Goal: Task Accomplishment & Management: Manage account settings

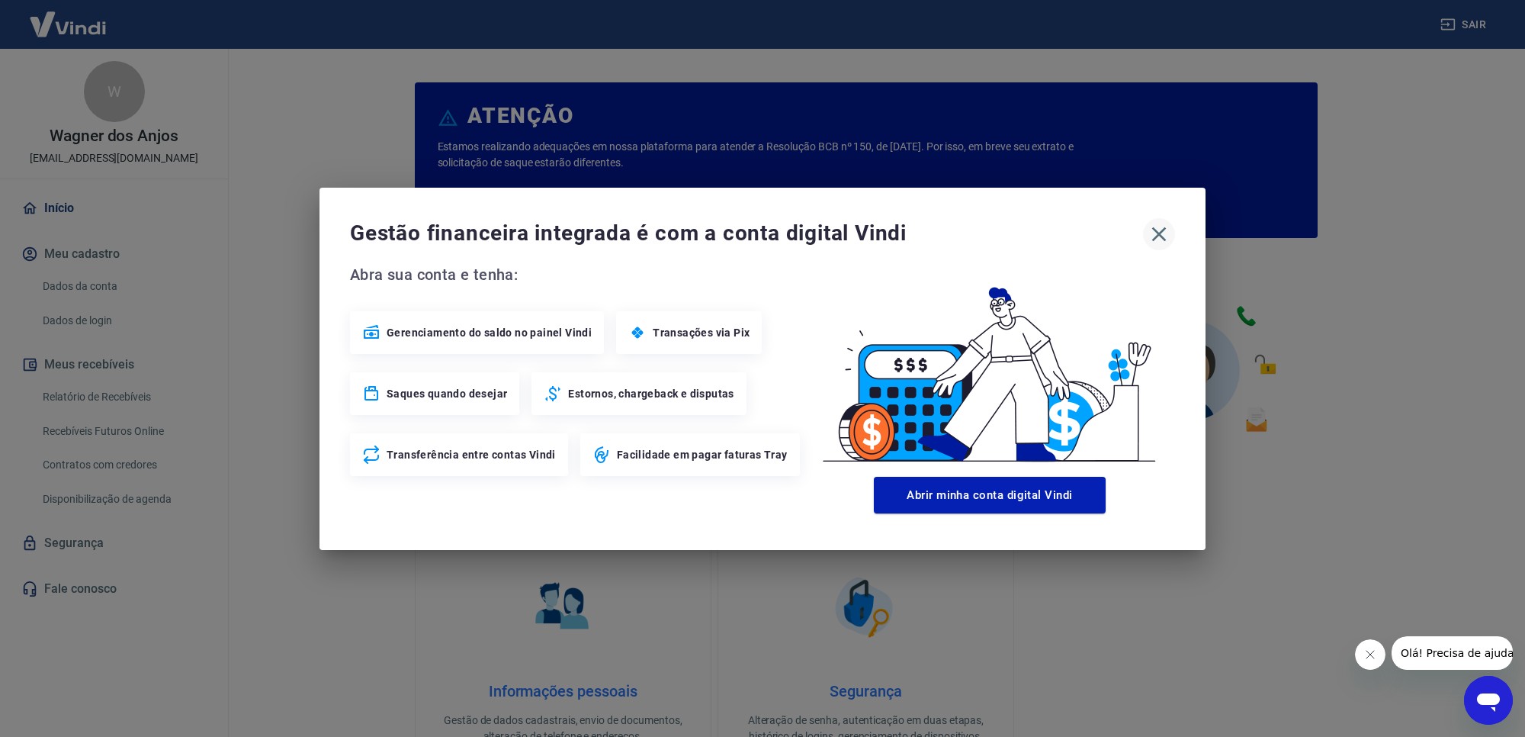
click at [1161, 234] on icon "button" at bounding box center [1159, 234] width 24 height 24
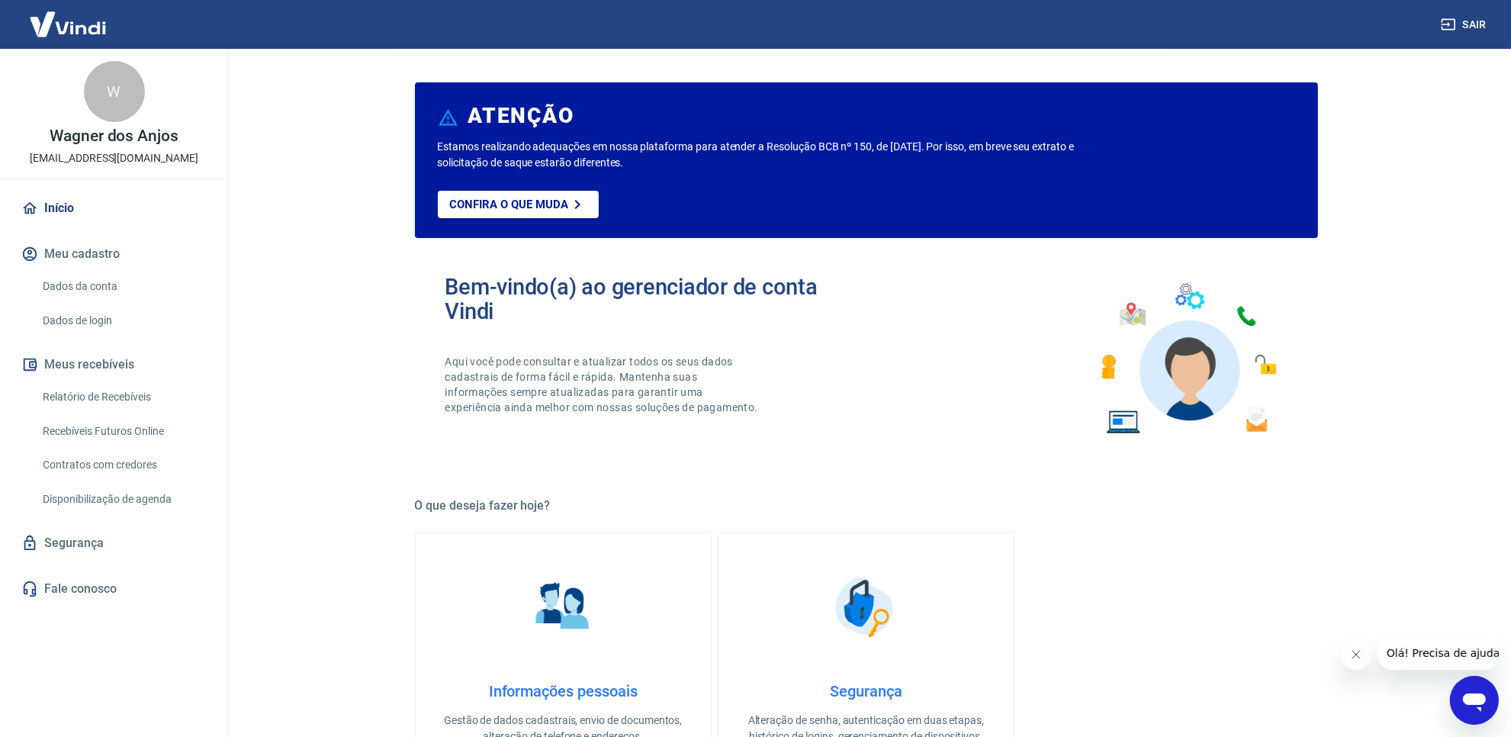
click at [158, 397] on link "Relatório de Recebíveis" at bounding box center [123, 396] width 173 height 31
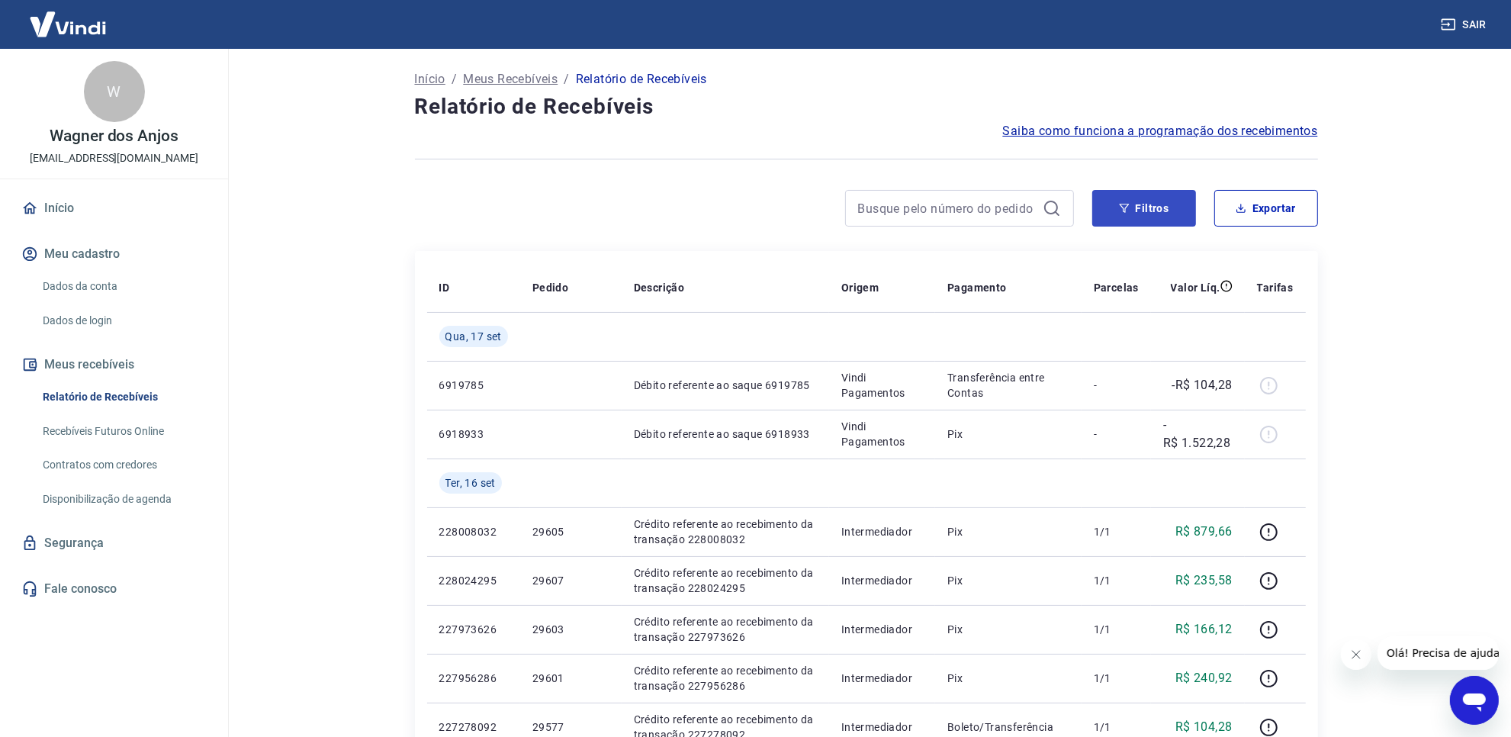
drag, startPoint x: 1186, startPoint y: 233, endPoint x: 1177, endPoint y: 223, distance: 12.9
click at [1184, 230] on div "Filtros Exportar" at bounding box center [866, 214] width 903 height 49
click at [1169, 214] on button "Filtros" at bounding box center [1144, 208] width 104 height 37
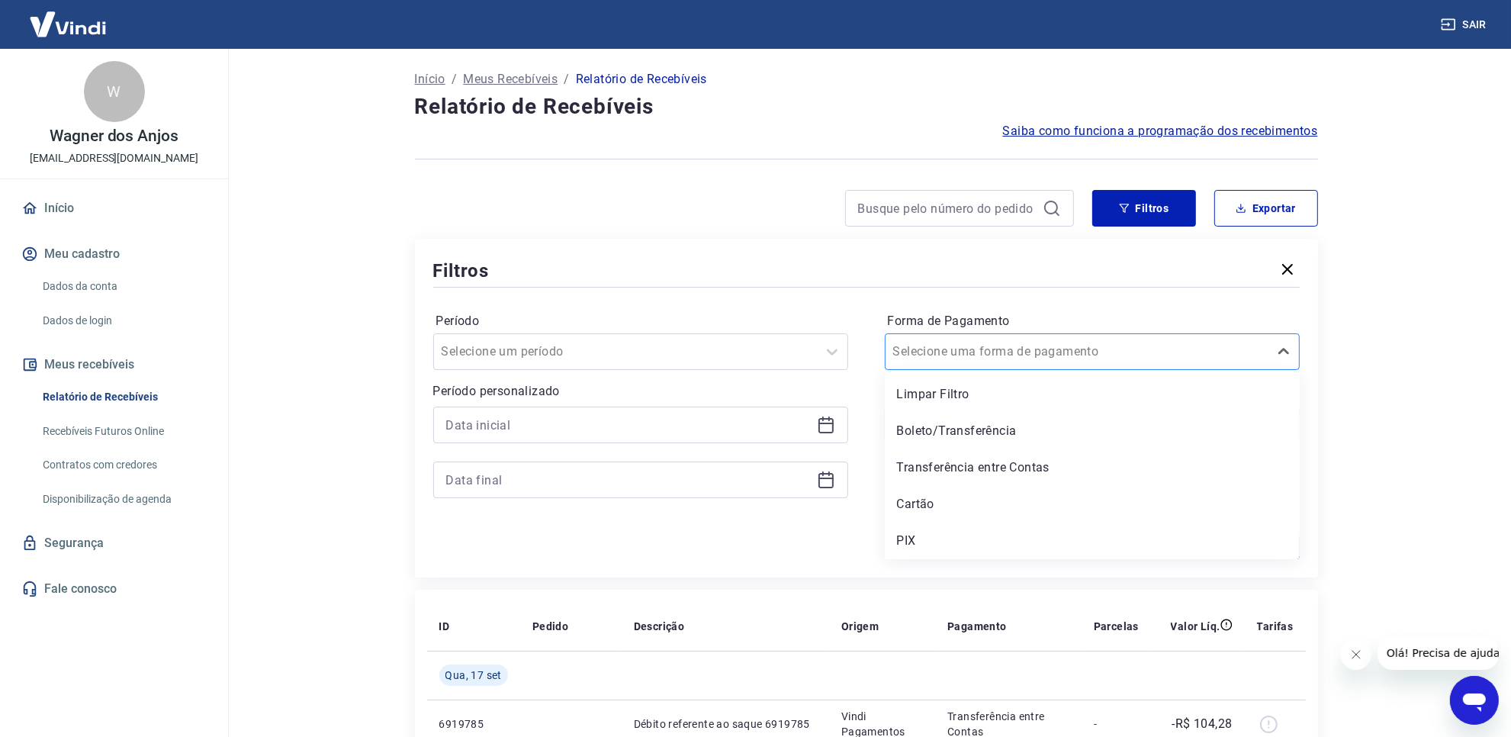
click at [1125, 361] on div at bounding box center [1077, 351] width 368 height 21
click at [1020, 497] on div "Cartão" at bounding box center [1092, 504] width 415 height 31
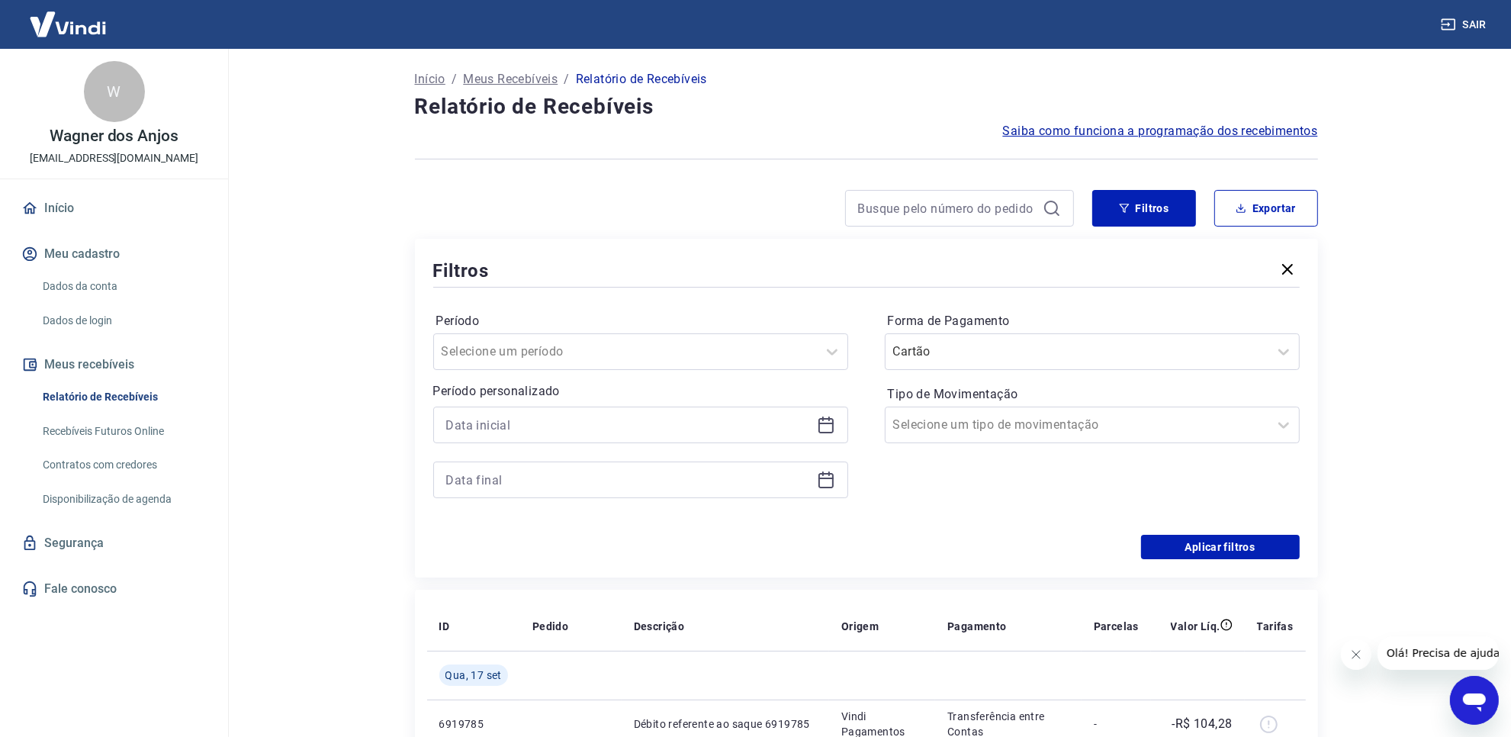
click at [1360, 458] on main "Início / Meus Recebíveis / Relatório de Recebíveis Relatório de Recebíveis Saib…" at bounding box center [866, 393] width 1290 height 688
click at [1203, 538] on form "Período Selecione um período Período personalizado Forma de Pagamento Cartão Ti…" at bounding box center [866, 425] width 866 height 268
click at [1253, 548] on button "Aplicar filtros" at bounding box center [1220, 547] width 159 height 24
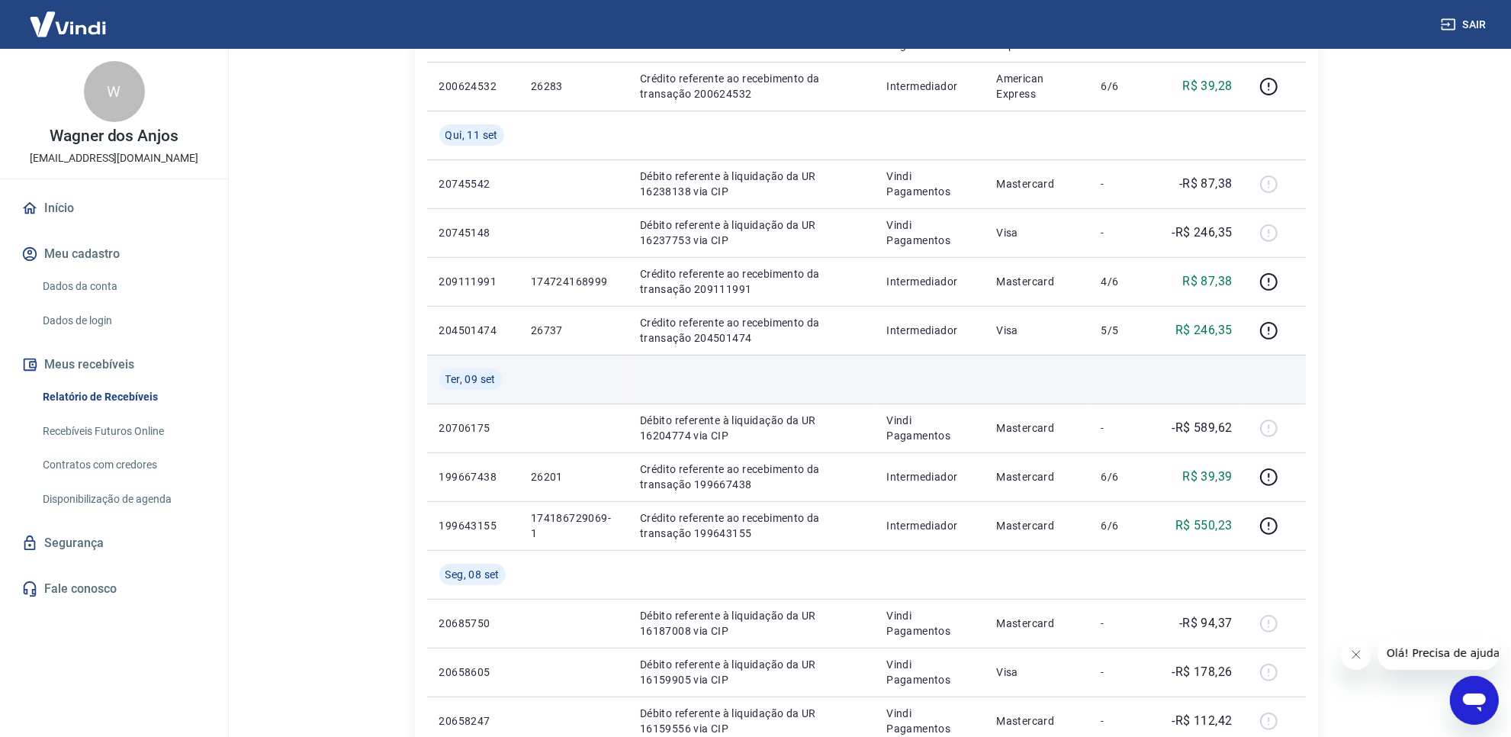
scroll to position [381, 0]
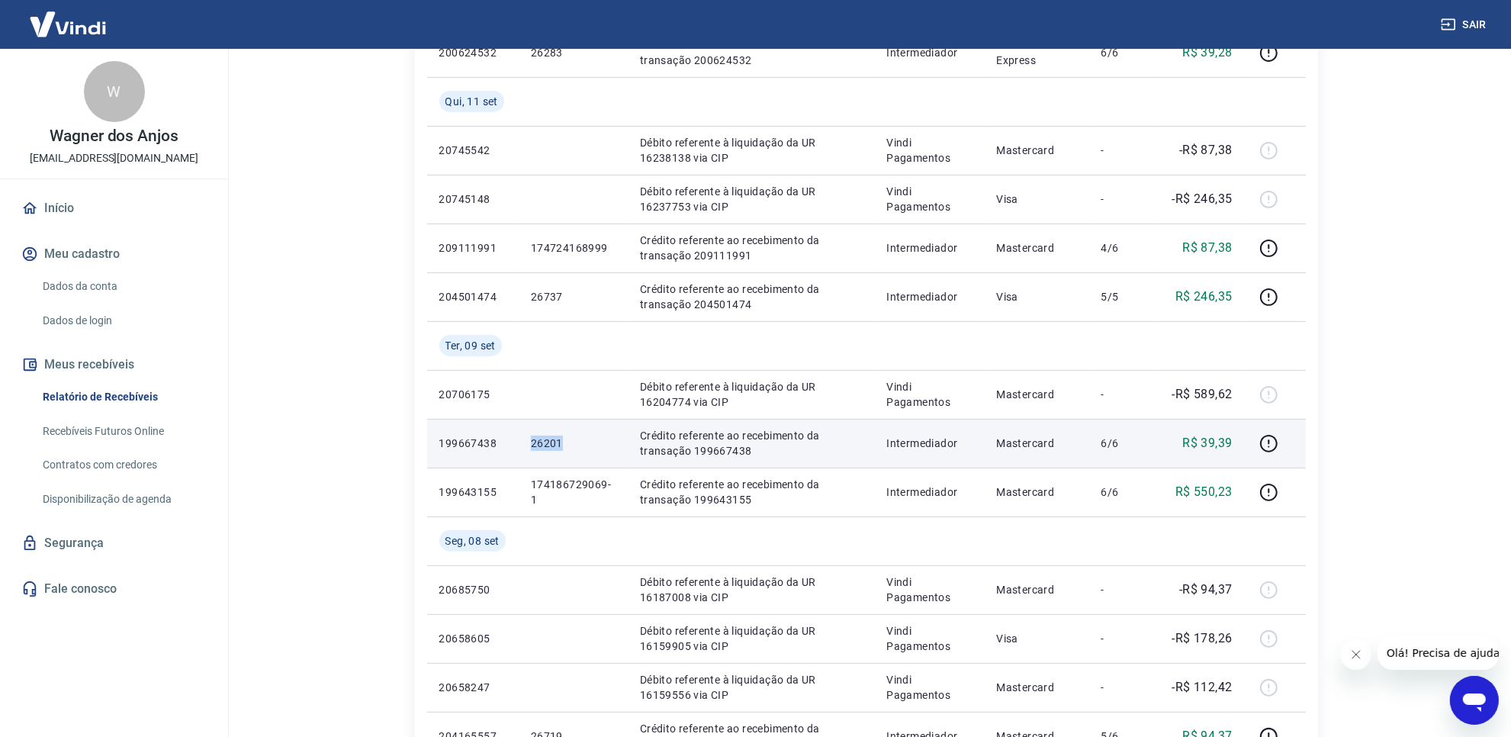
drag, startPoint x: 527, startPoint y: 458, endPoint x: 562, endPoint y: 458, distance: 35.1
click at [562, 458] on td "26201" at bounding box center [573, 443] width 109 height 49
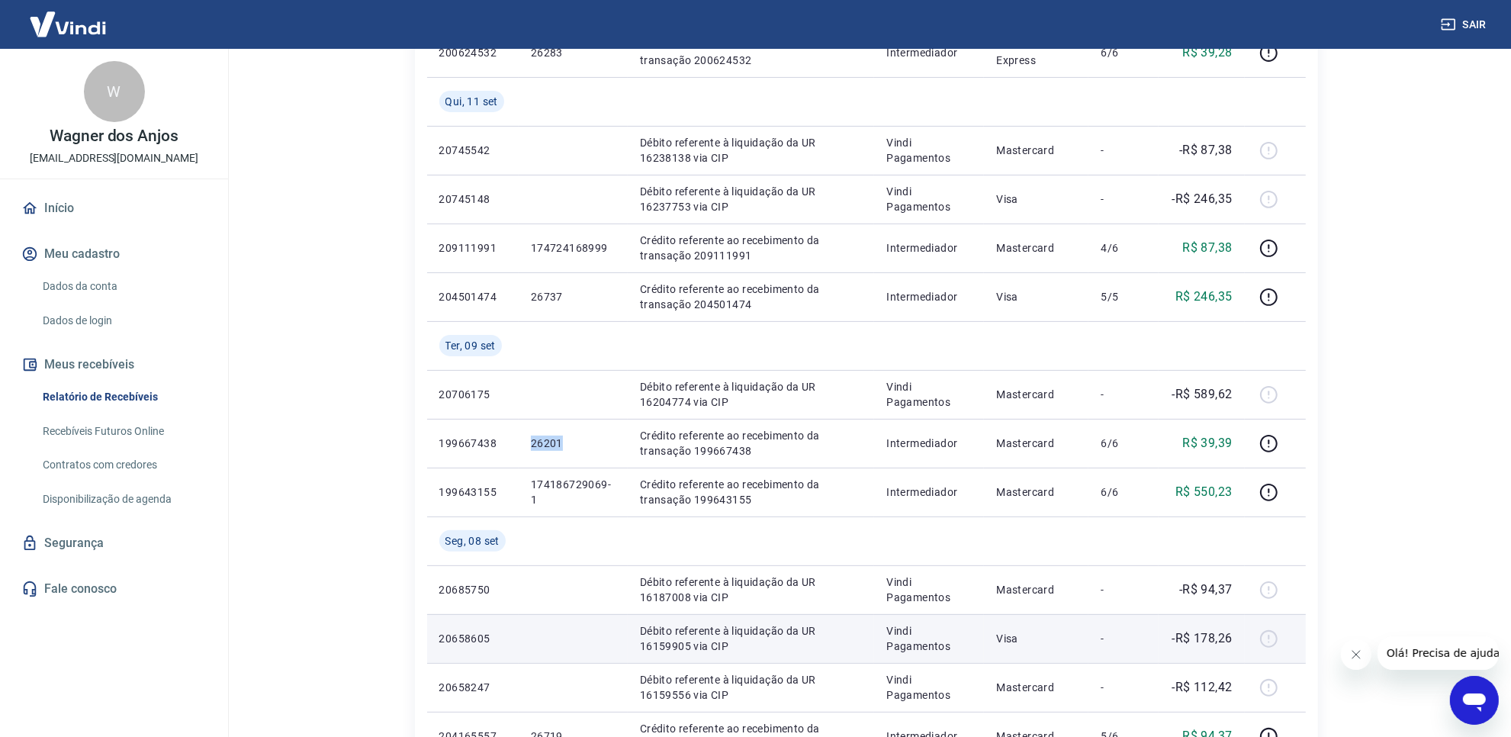
copy p "26201"
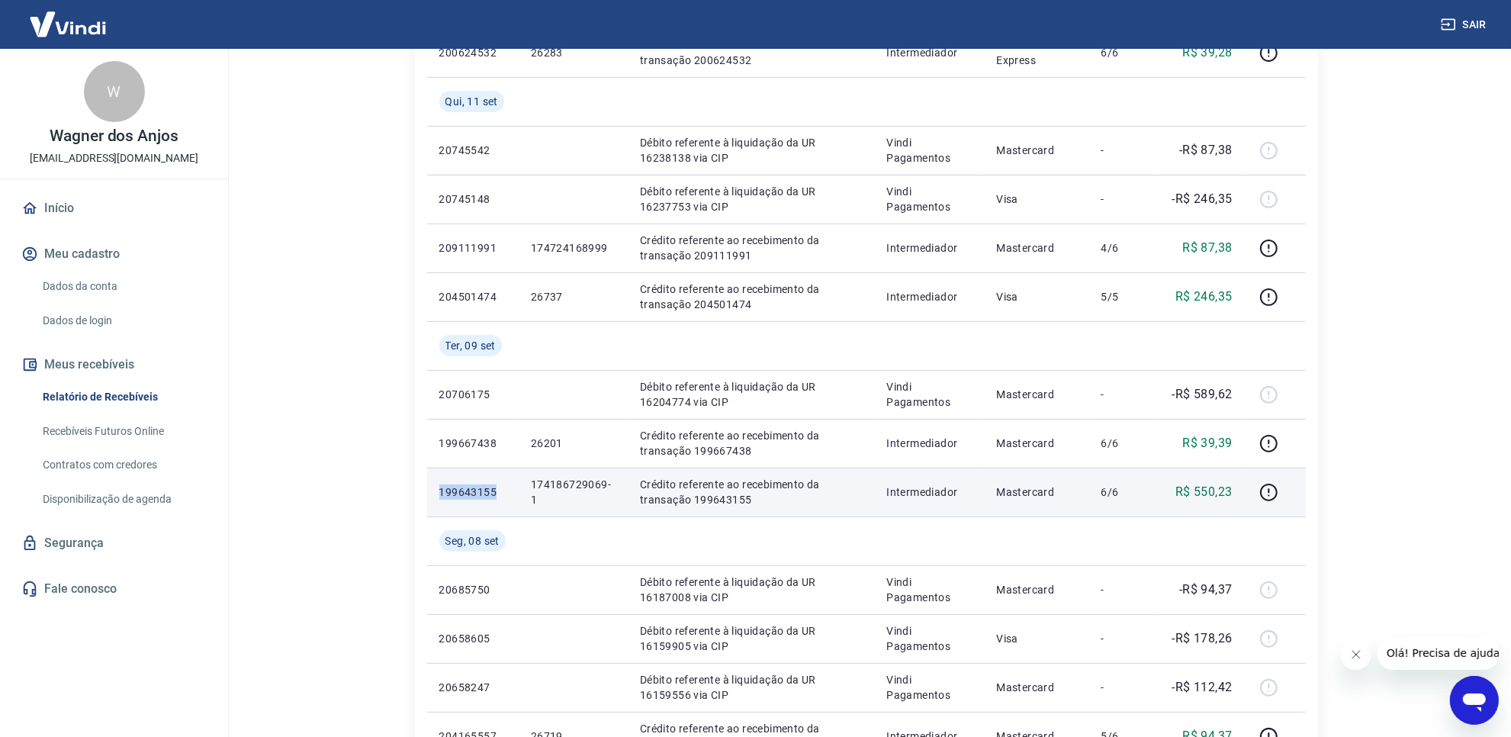
drag, startPoint x: 440, startPoint y: 490, endPoint x: 493, endPoint y: 494, distance: 53.5
click at [493, 494] on p "199643155" at bounding box center [472, 491] width 67 height 15
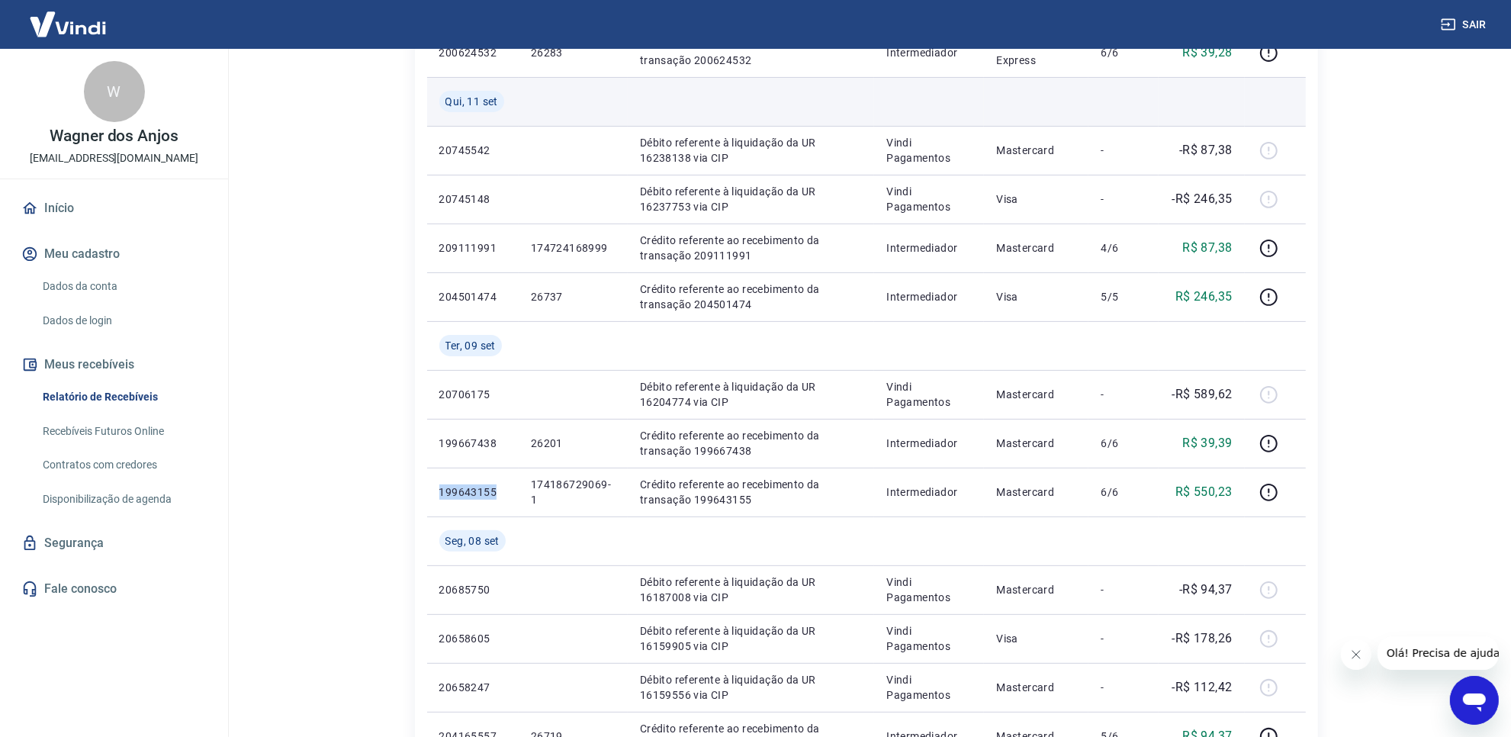
copy p "199643155"
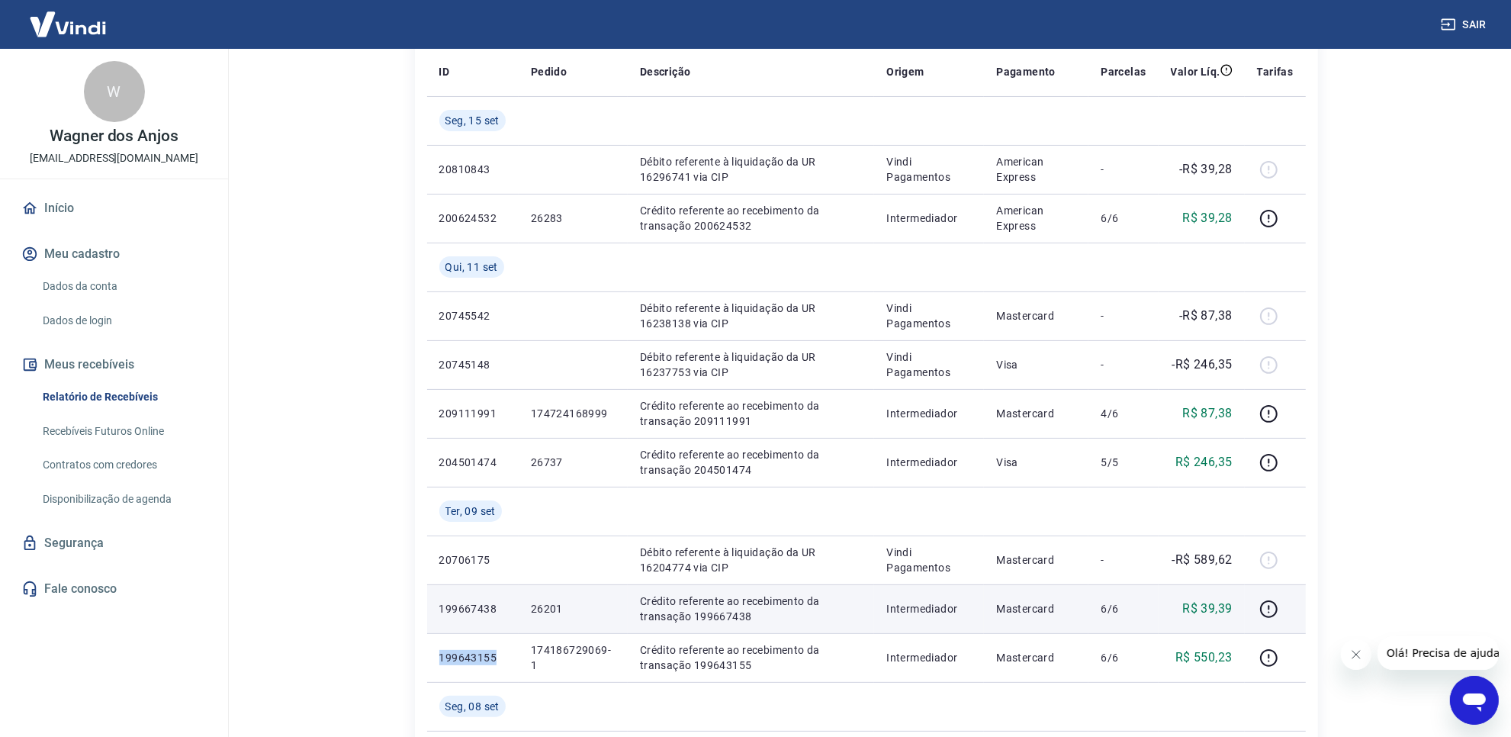
scroll to position [0, 0]
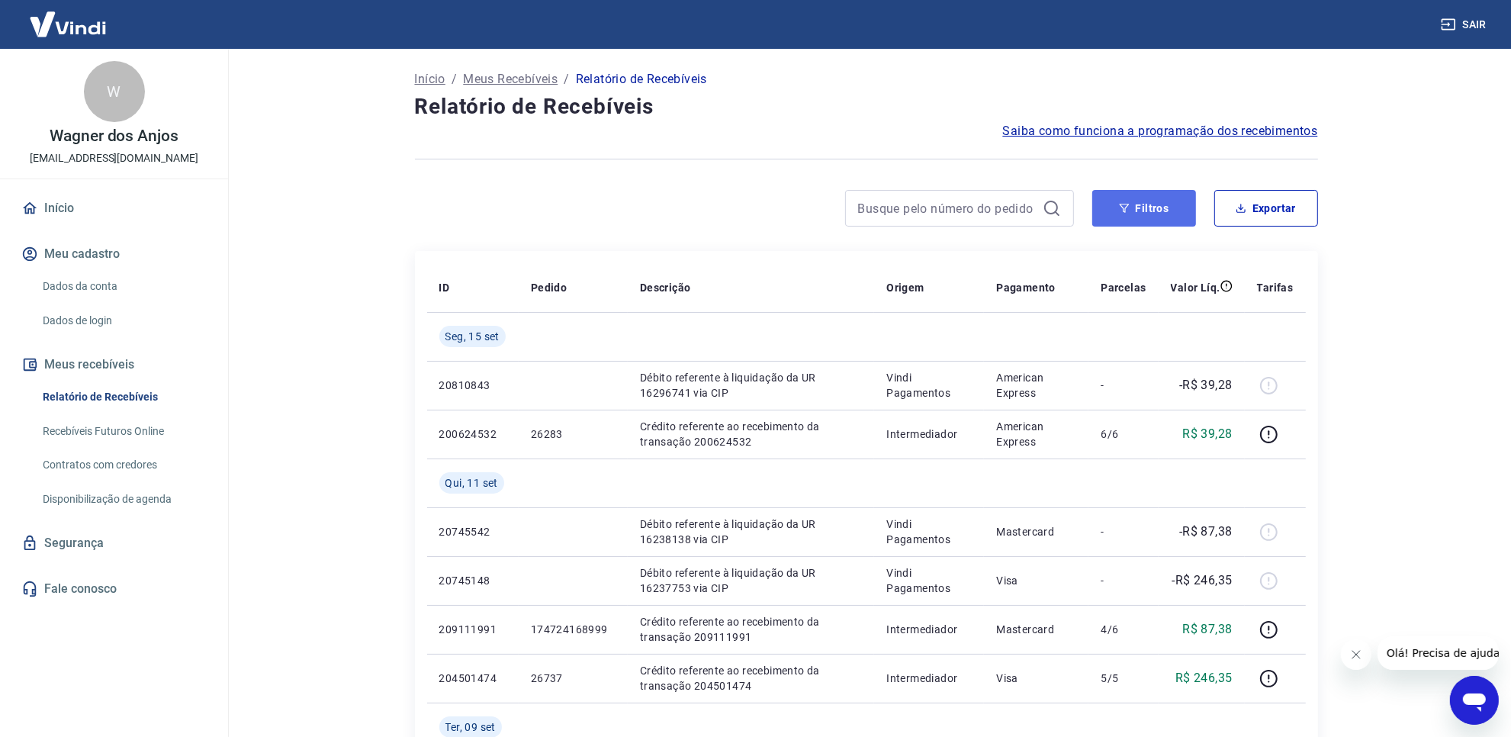
click at [1102, 215] on button "Filtros" at bounding box center [1144, 208] width 104 height 37
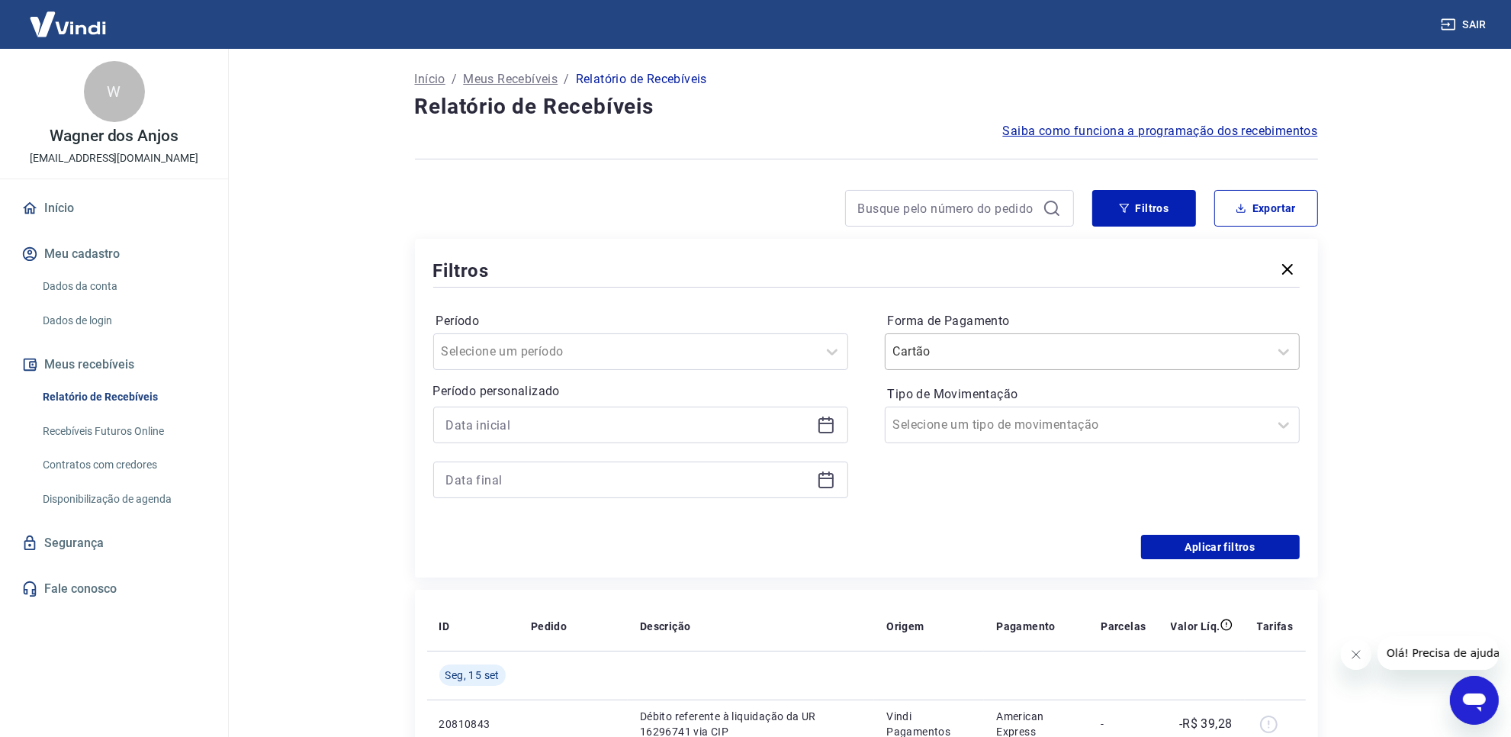
click at [984, 343] on input "Forma de Pagamento" at bounding box center [970, 351] width 154 height 18
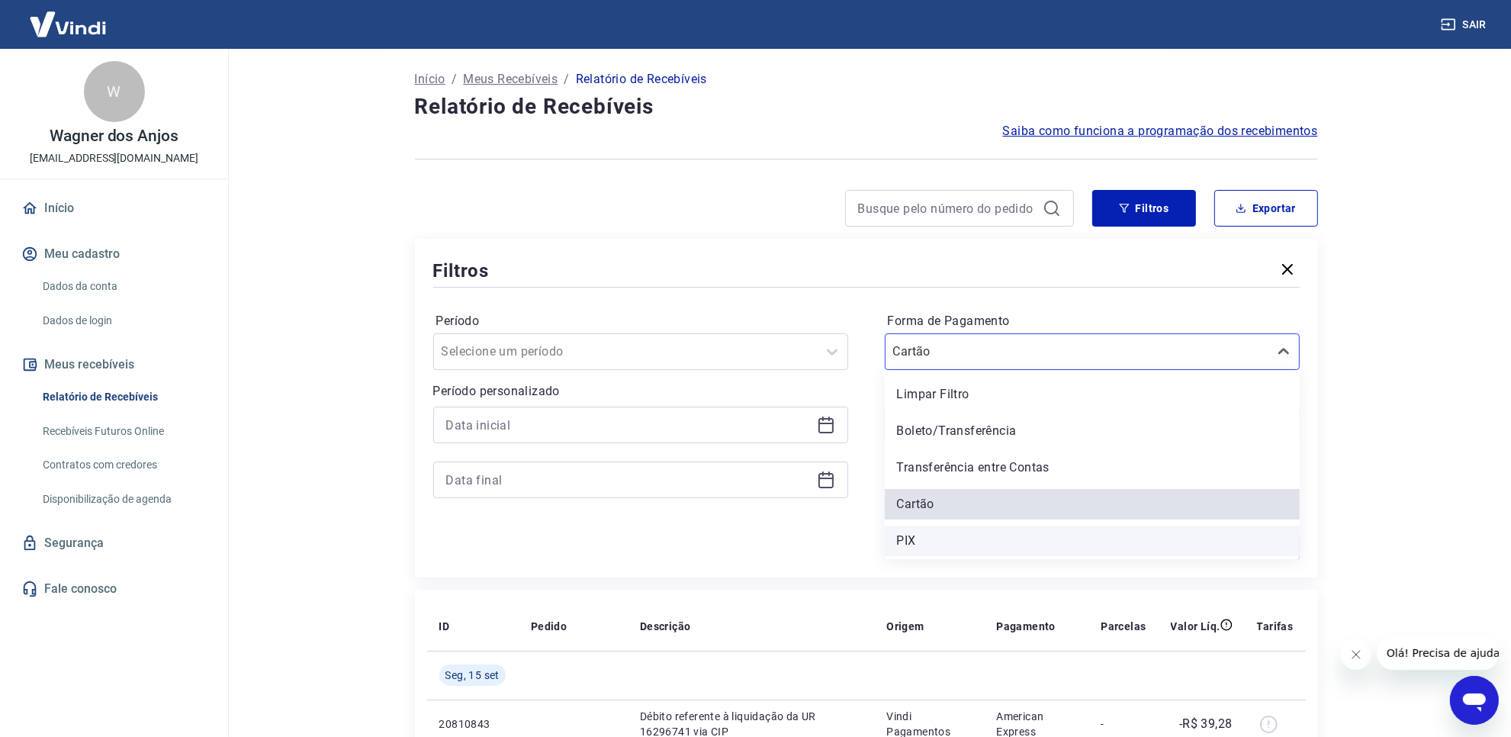
click at [924, 532] on div "PIX" at bounding box center [1092, 540] width 415 height 31
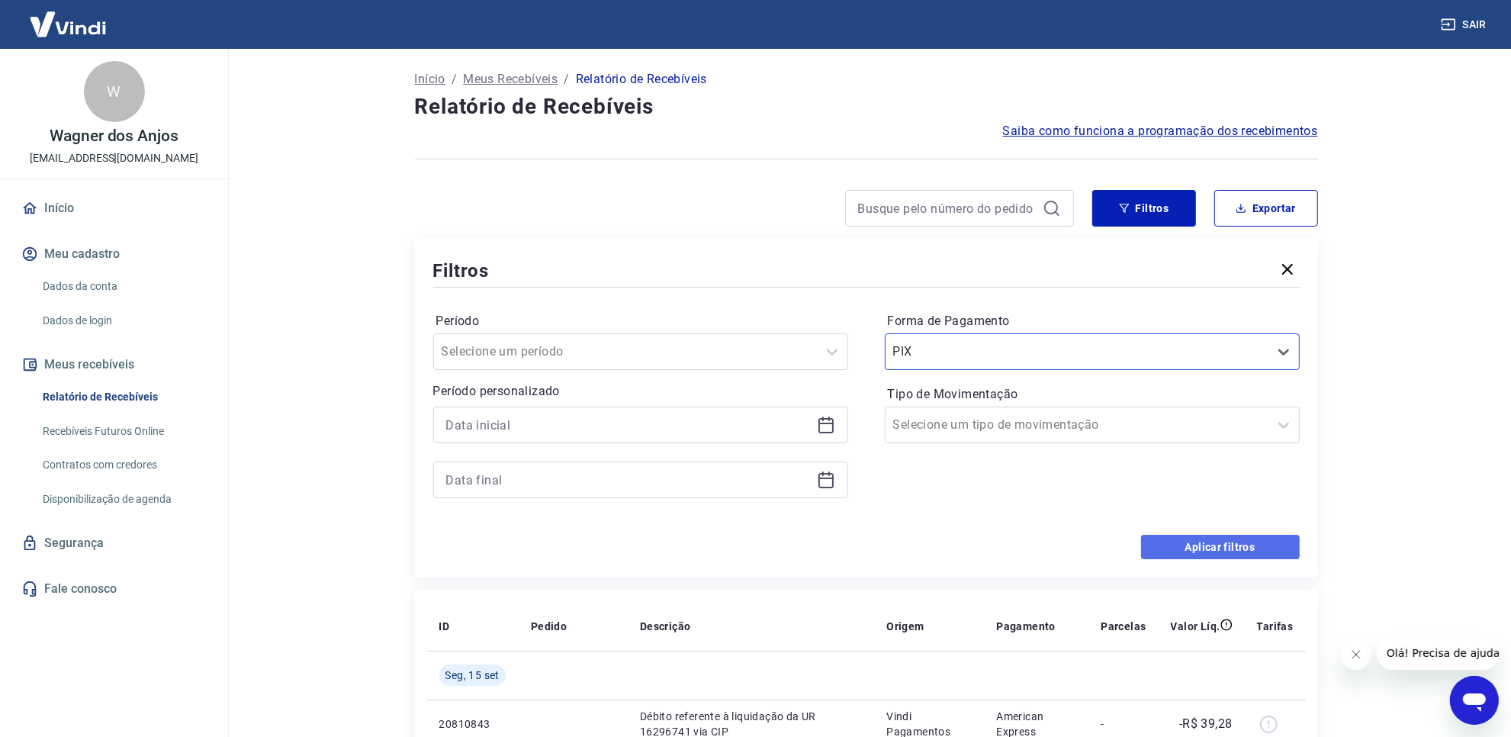
click at [1222, 547] on button "Aplicar filtros" at bounding box center [1220, 547] width 159 height 24
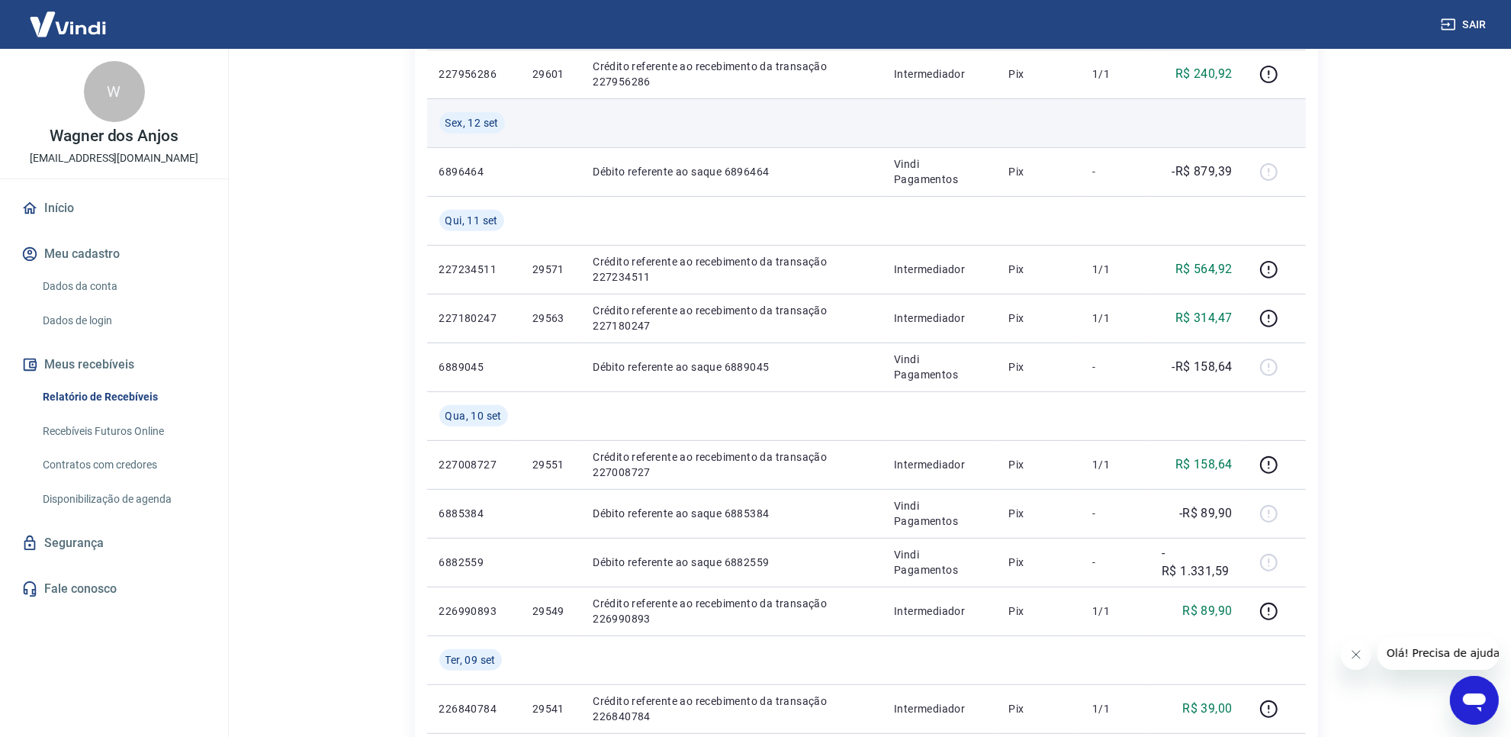
scroll to position [572, 0]
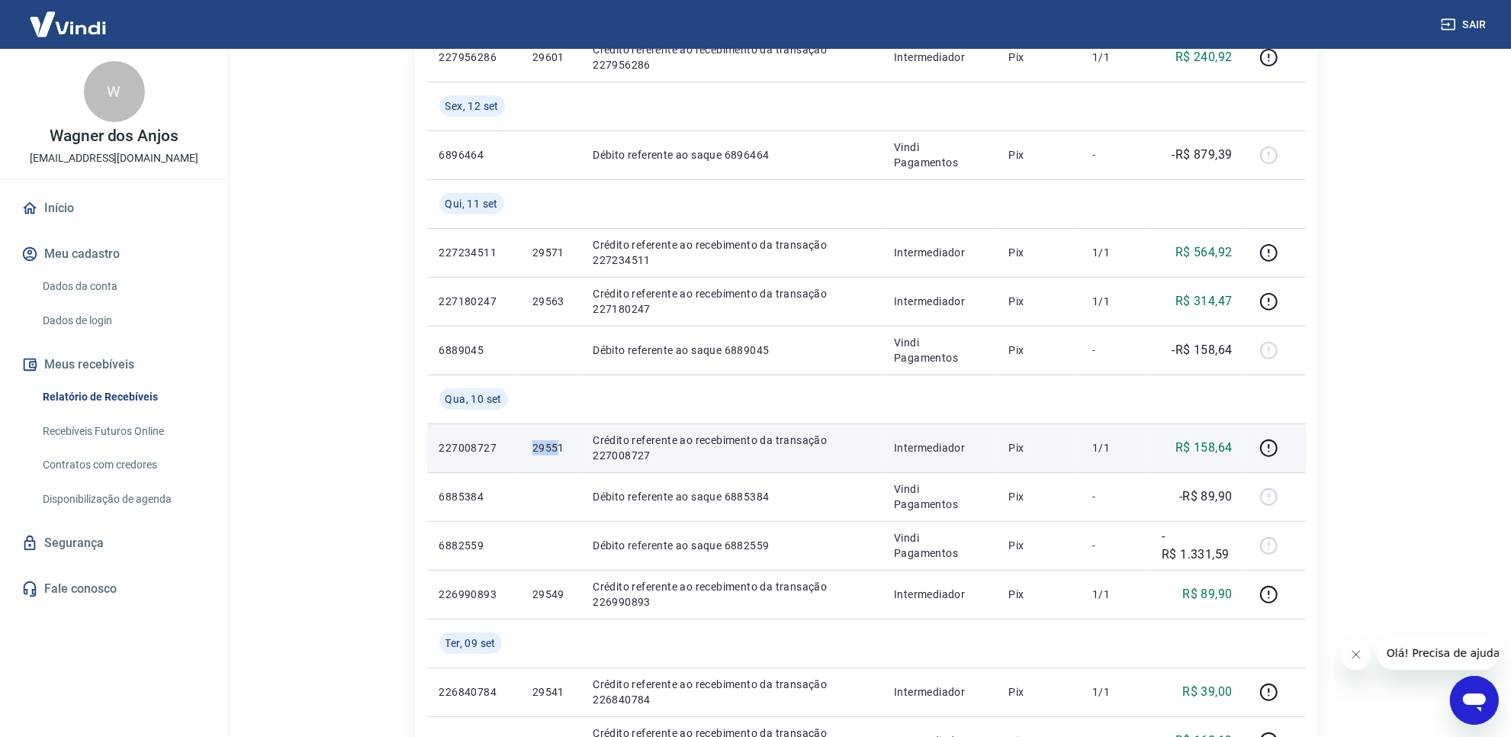
drag, startPoint x: 535, startPoint y: 450, endPoint x: 572, endPoint y: 467, distance: 41.3
click at [557, 454] on p "29551" at bounding box center [550, 447] width 36 height 15
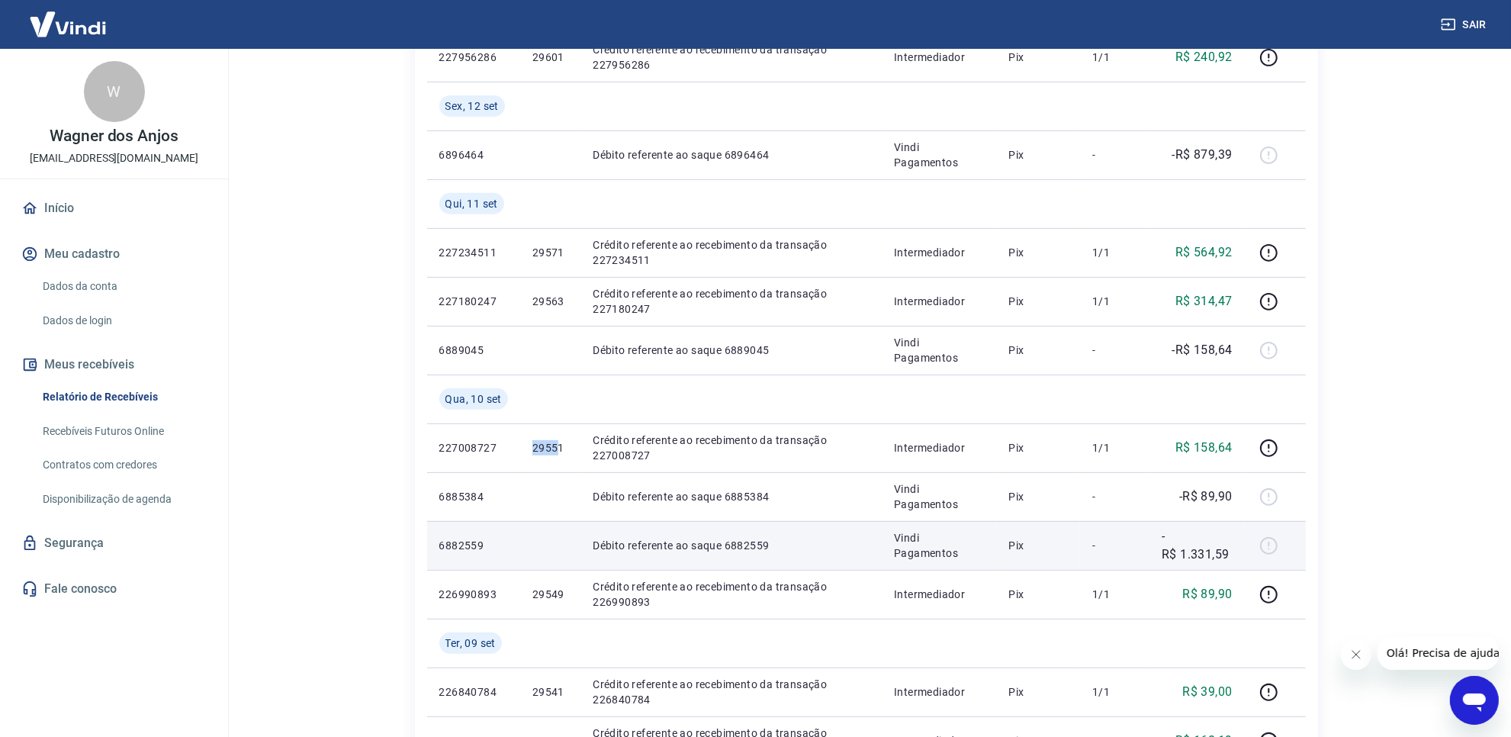
copy p "2955"
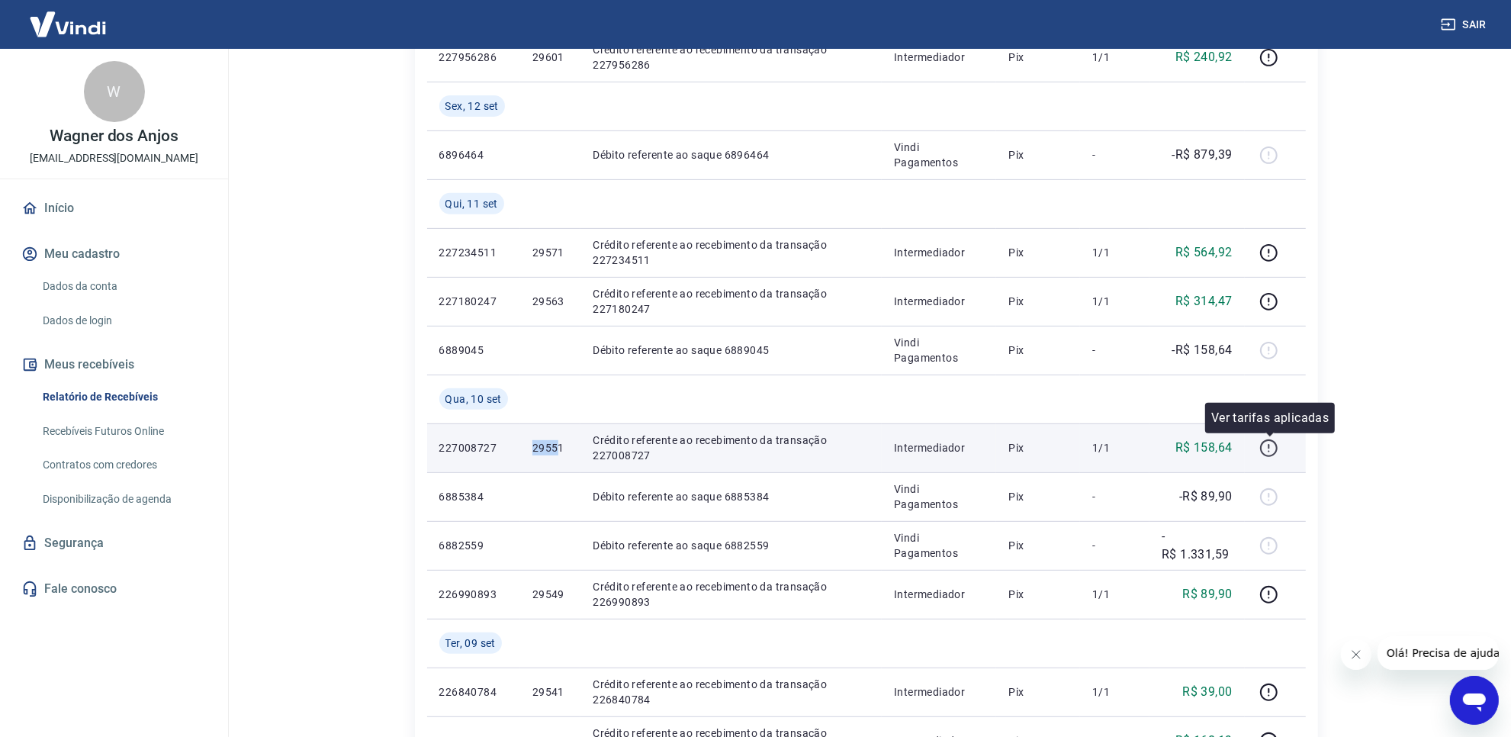
click at [1270, 451] on icon "button" at bounding box center [1269, 451] width 2 height 2
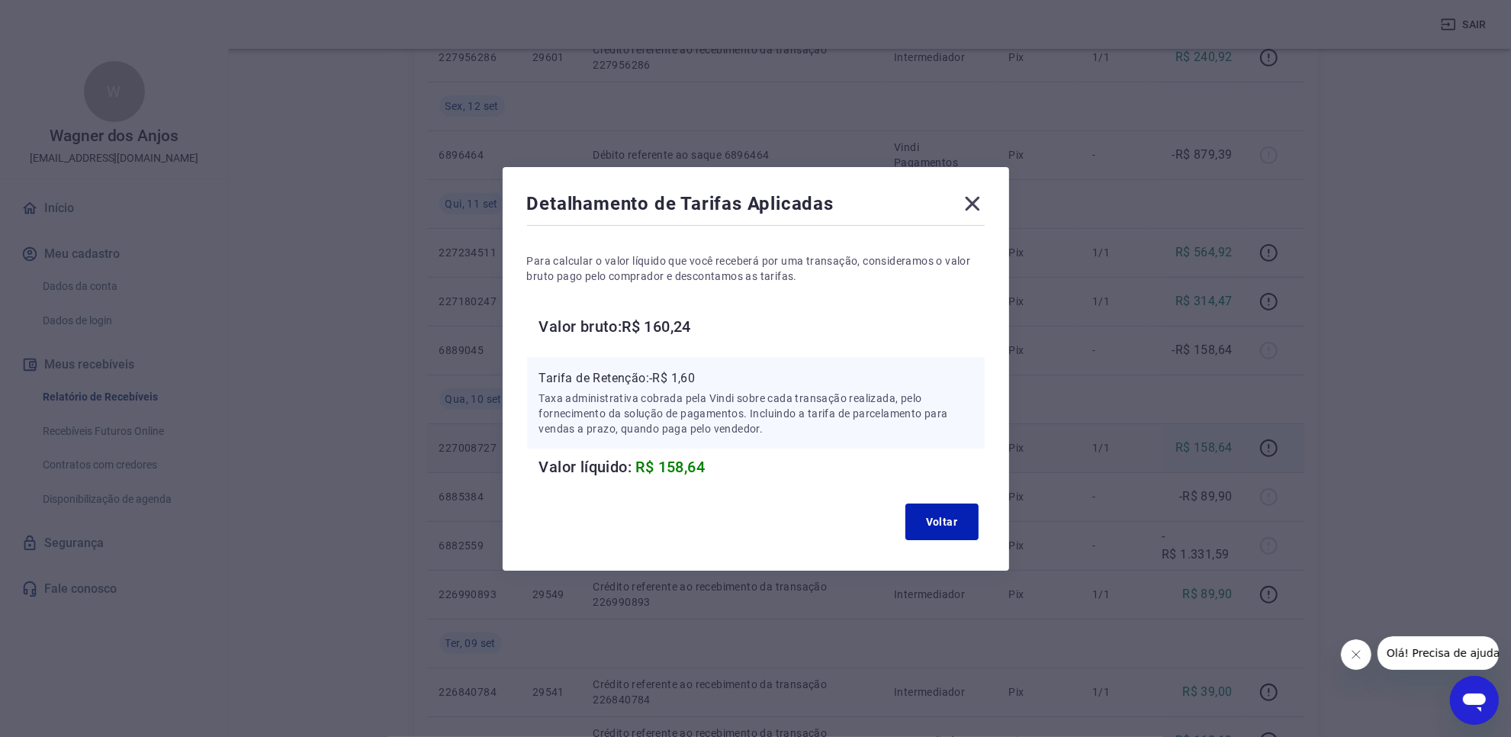
click at [985, 202] on icon at bounding box center [972, 203] width 24 height 24
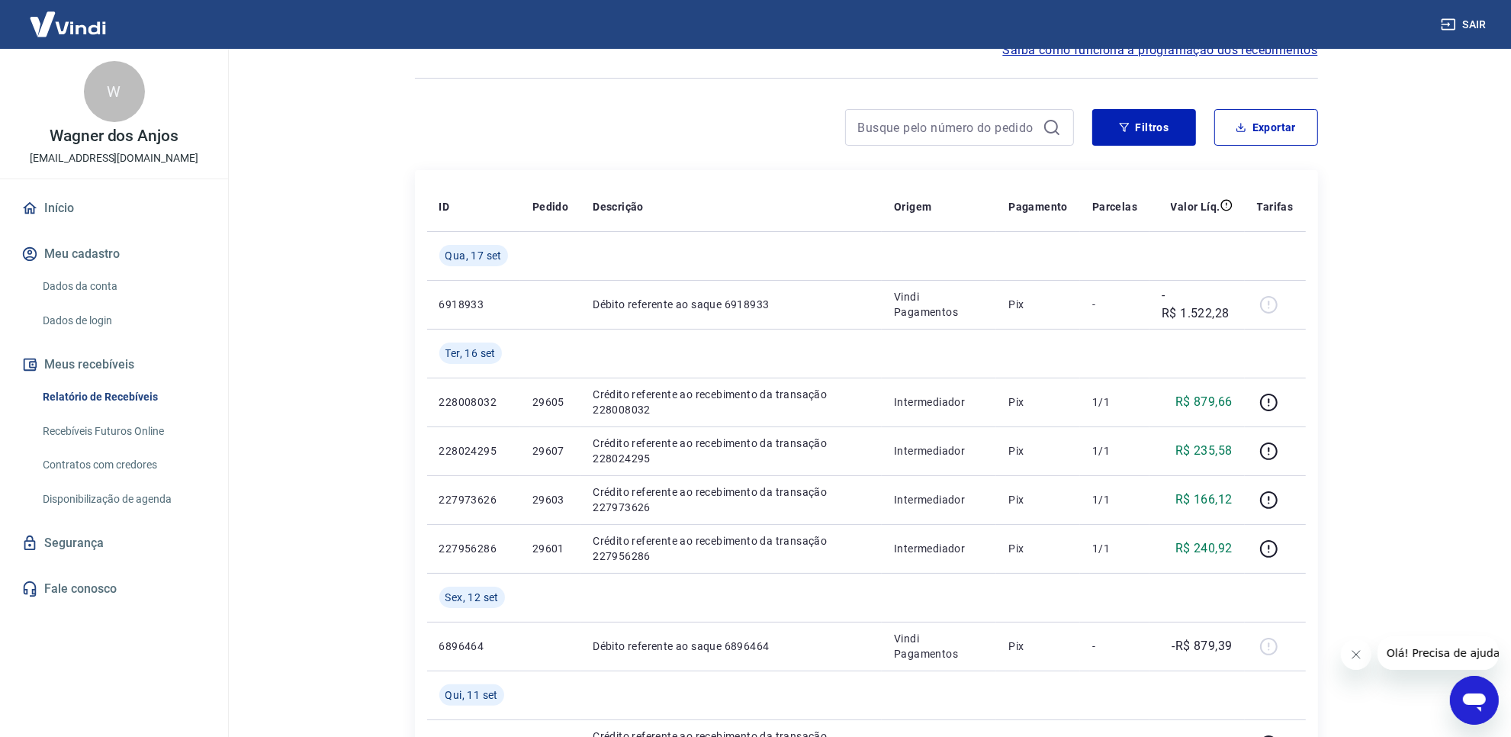
scroll to position [0, 0]
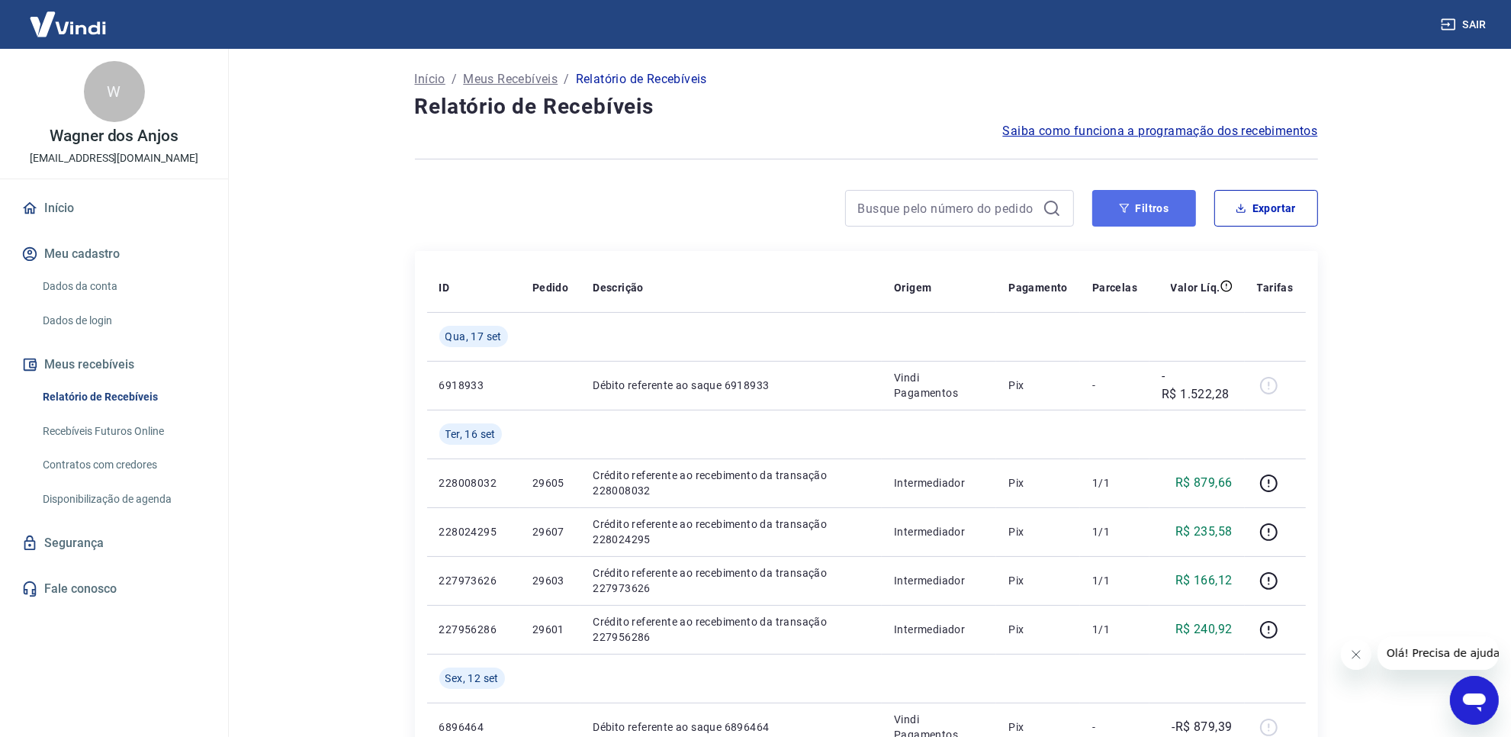
click at [1139, 204] on button "Filtros" at bounding box center [1144, 208] width 104 height 37
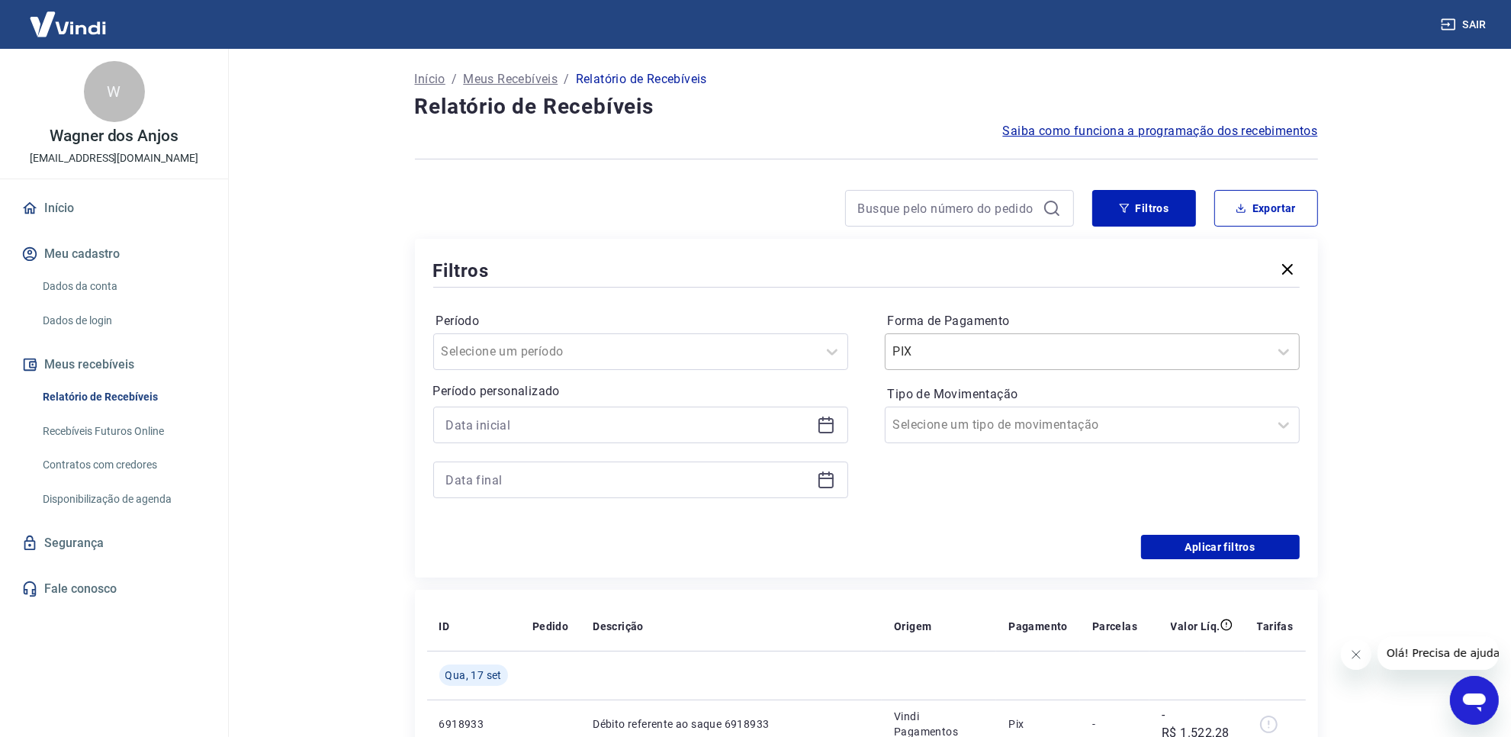
click at [1076, 352] on div at bounding box center [1077, 351] width 368 height 21
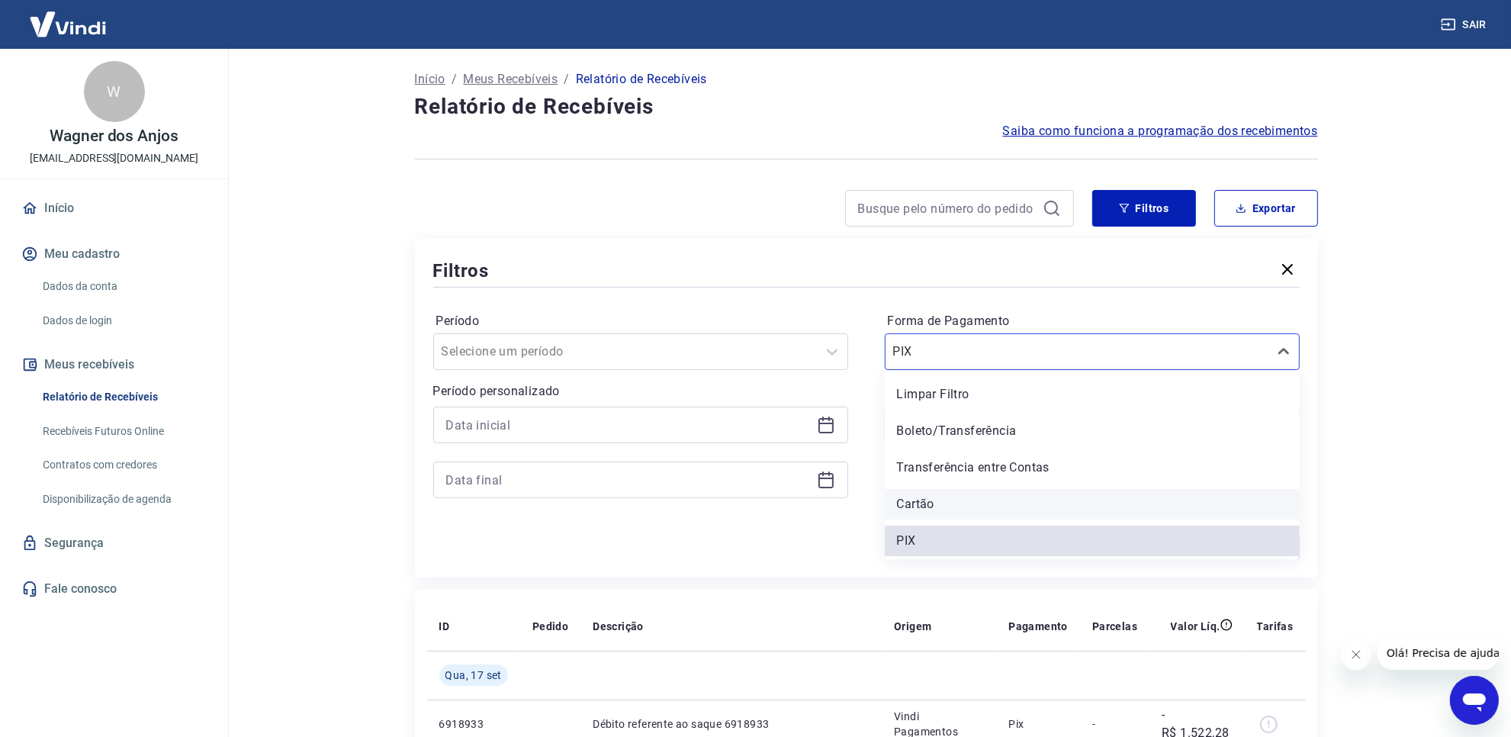
click at [959, 496] on div "Cartão" at bounding box center [1092, 504] width 415 height 31
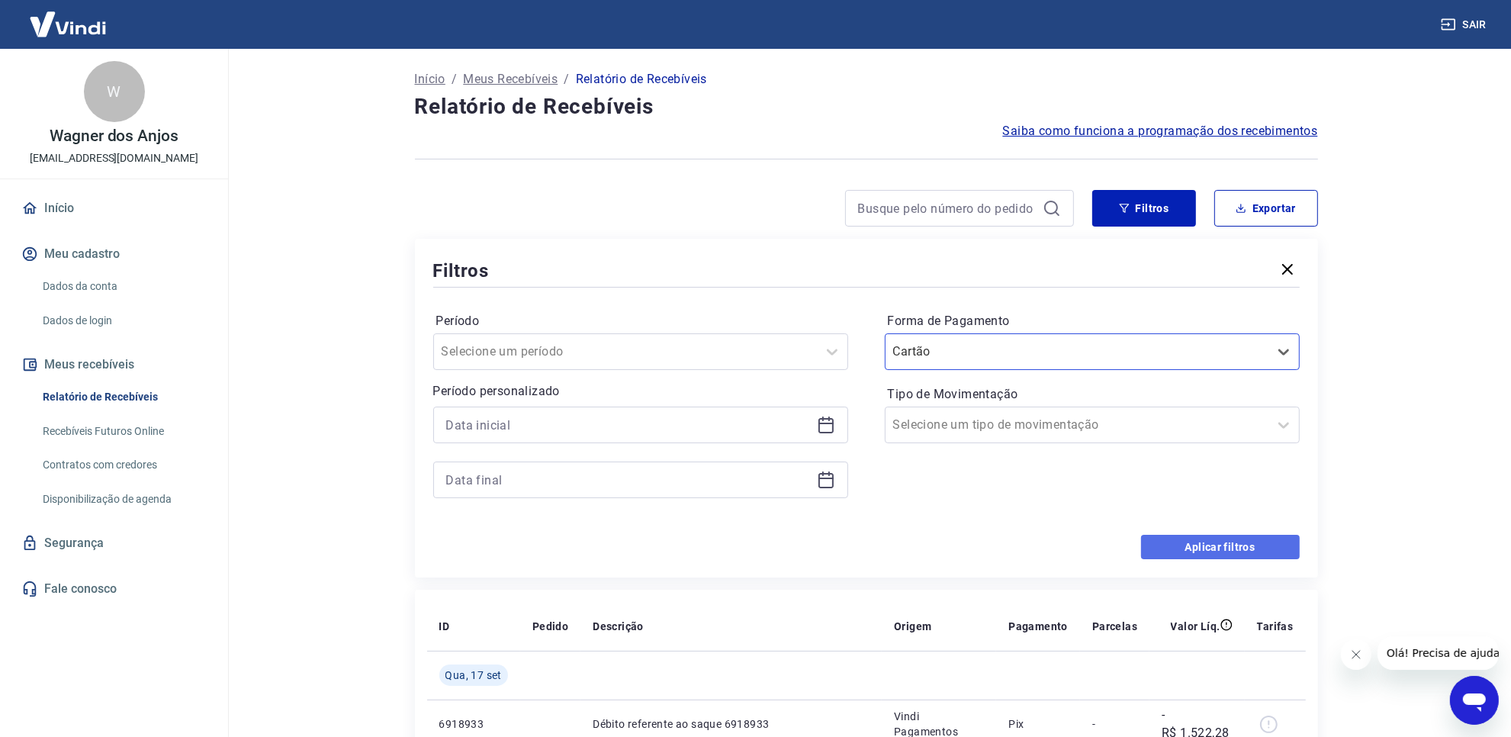
click at [1237, 549] on button "Aplicar filtros" at bounding box center [1220, 547] width 159 height 24
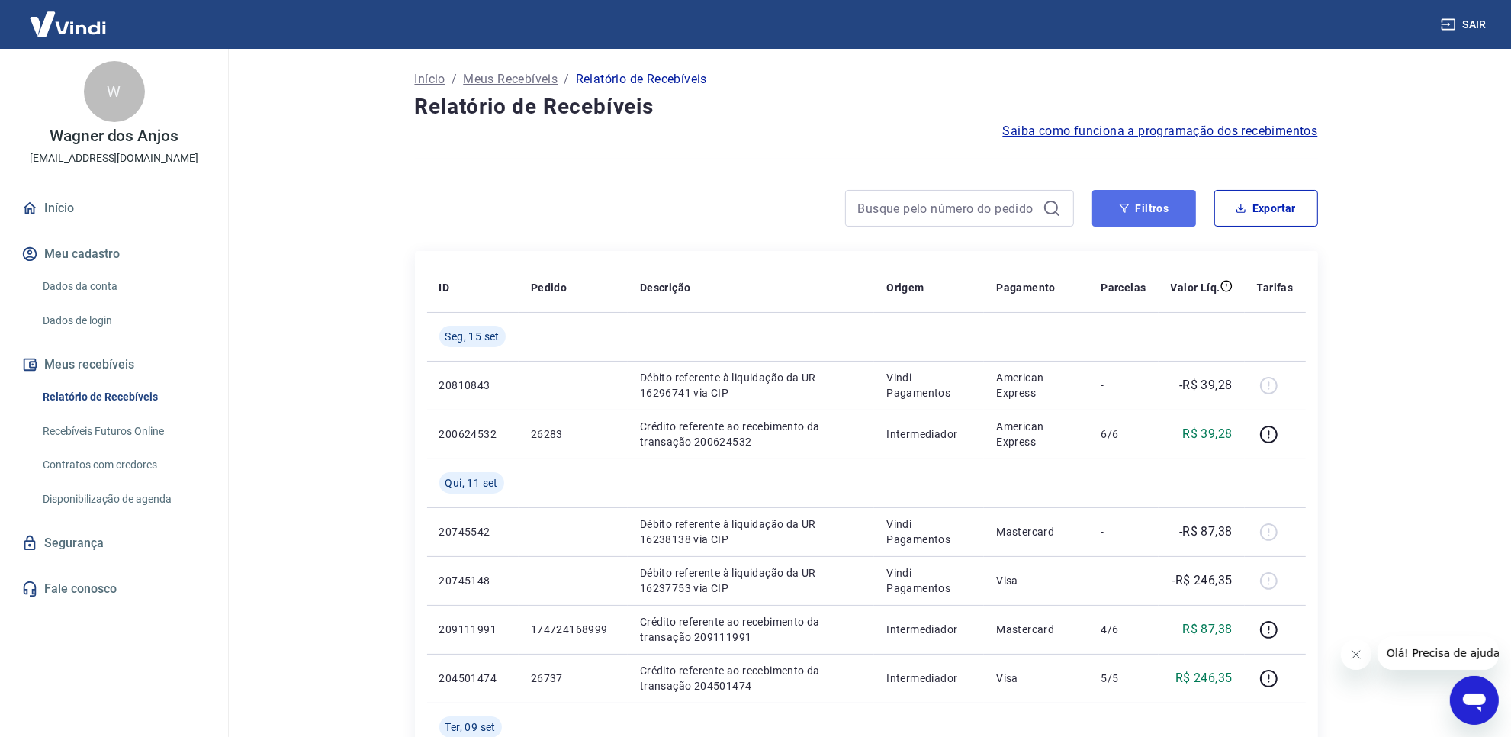
click at [1181, 201] on button "Filtros" at bounding box center [1144, 208] width 104 height 37
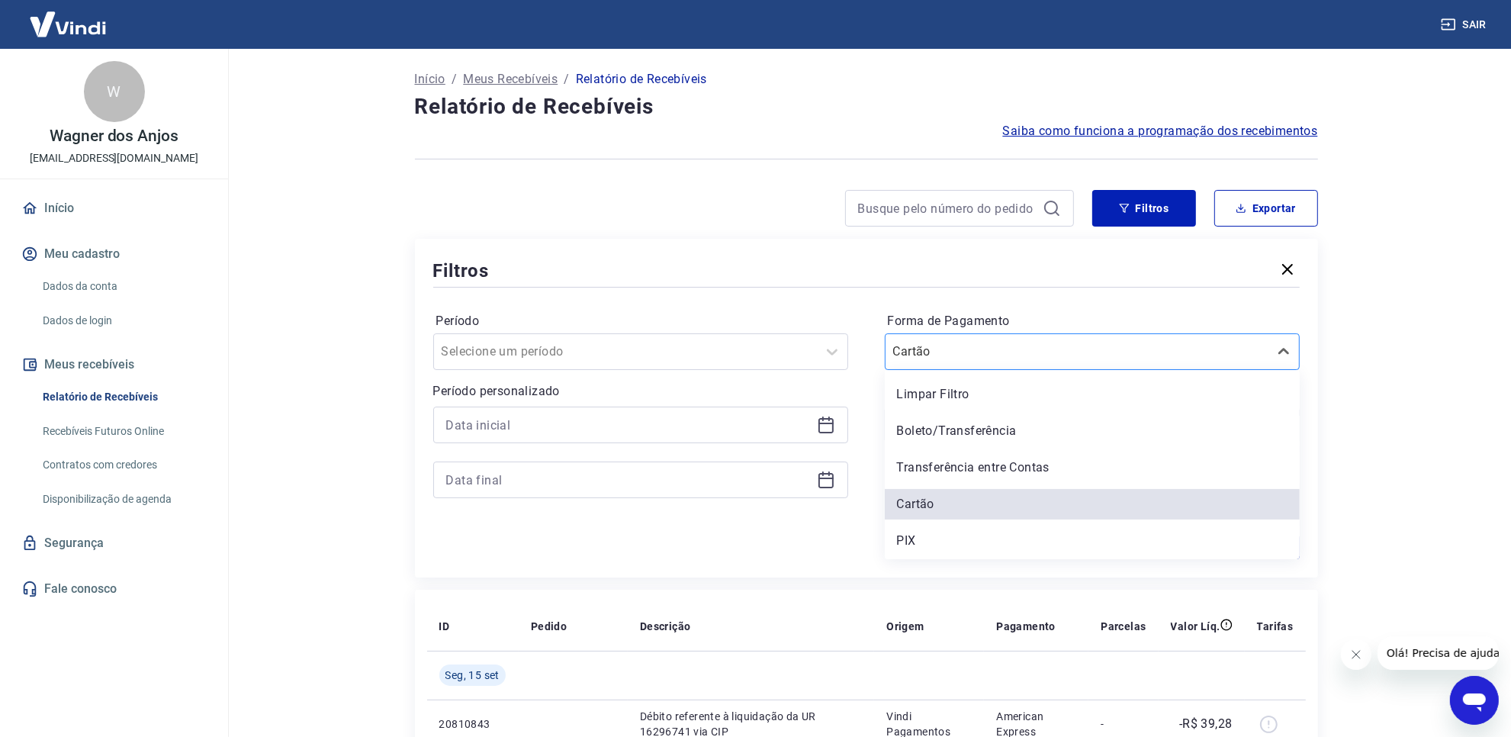
click at [1068, 362] on div "Cartão" at bounding box center [1076, 351] width 383 height 27
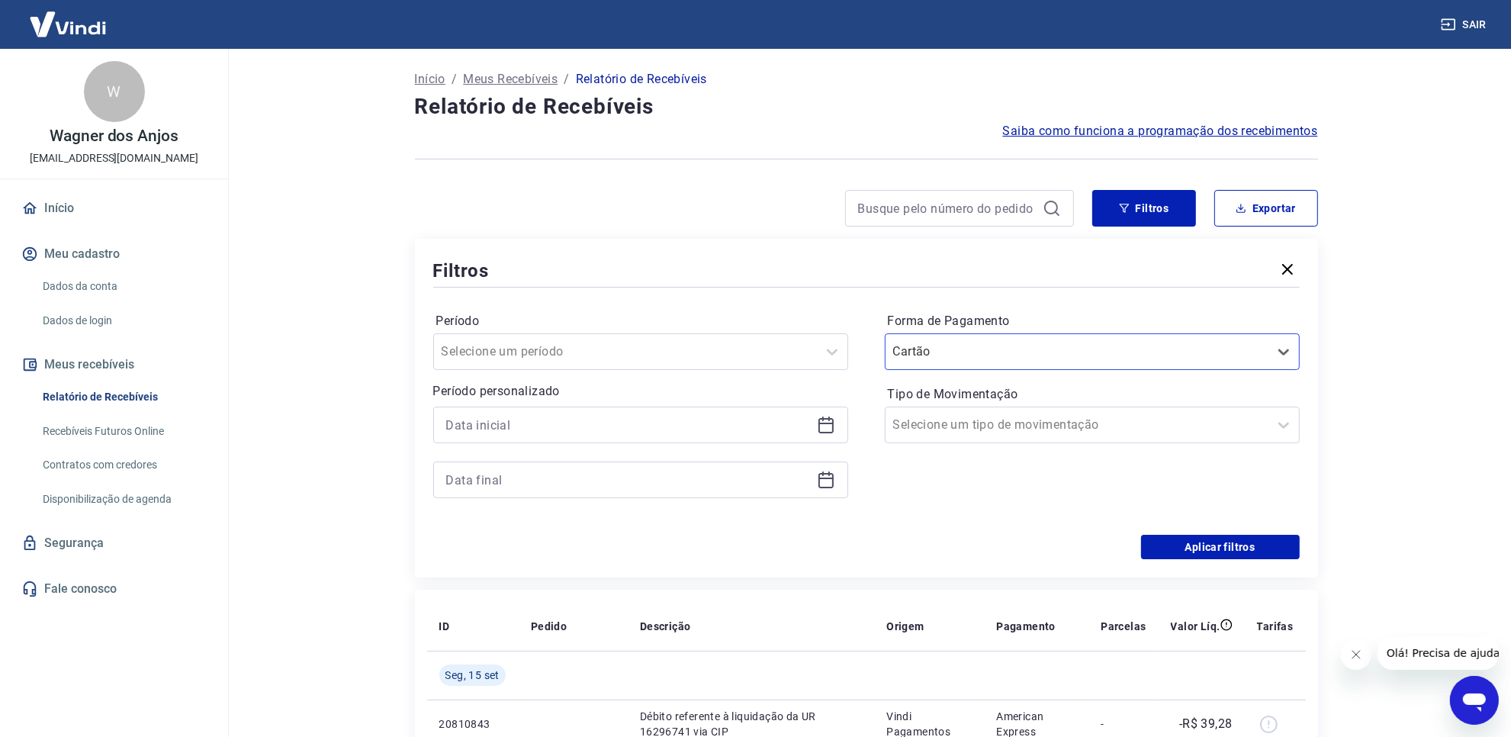
click at [1439, 418] on main "Início / Meus Recebíveis / Relatório de Recebíveis Relatório de Recebíveis Saib…" at bounding box center [866, 393] width 1290 height 688
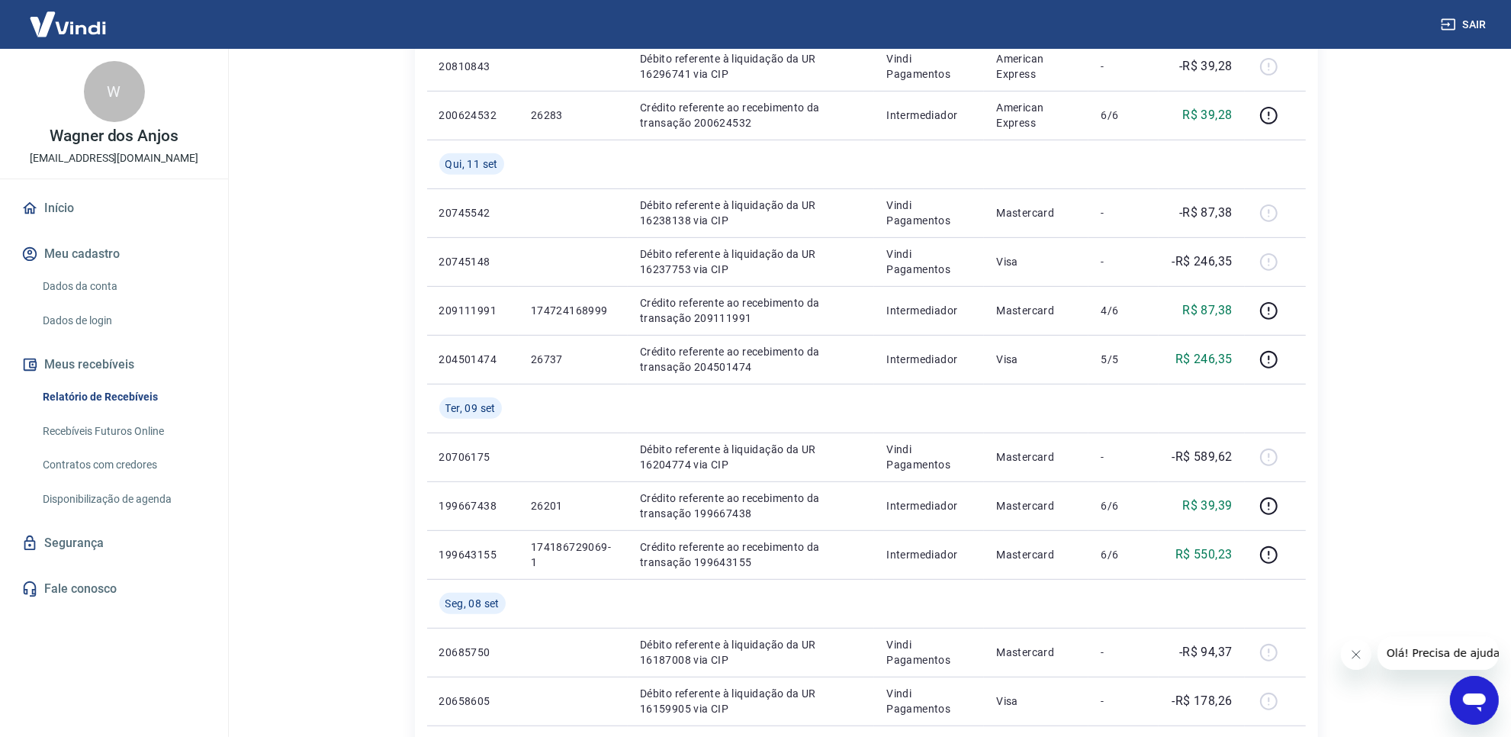
scroll to position [667, 0]
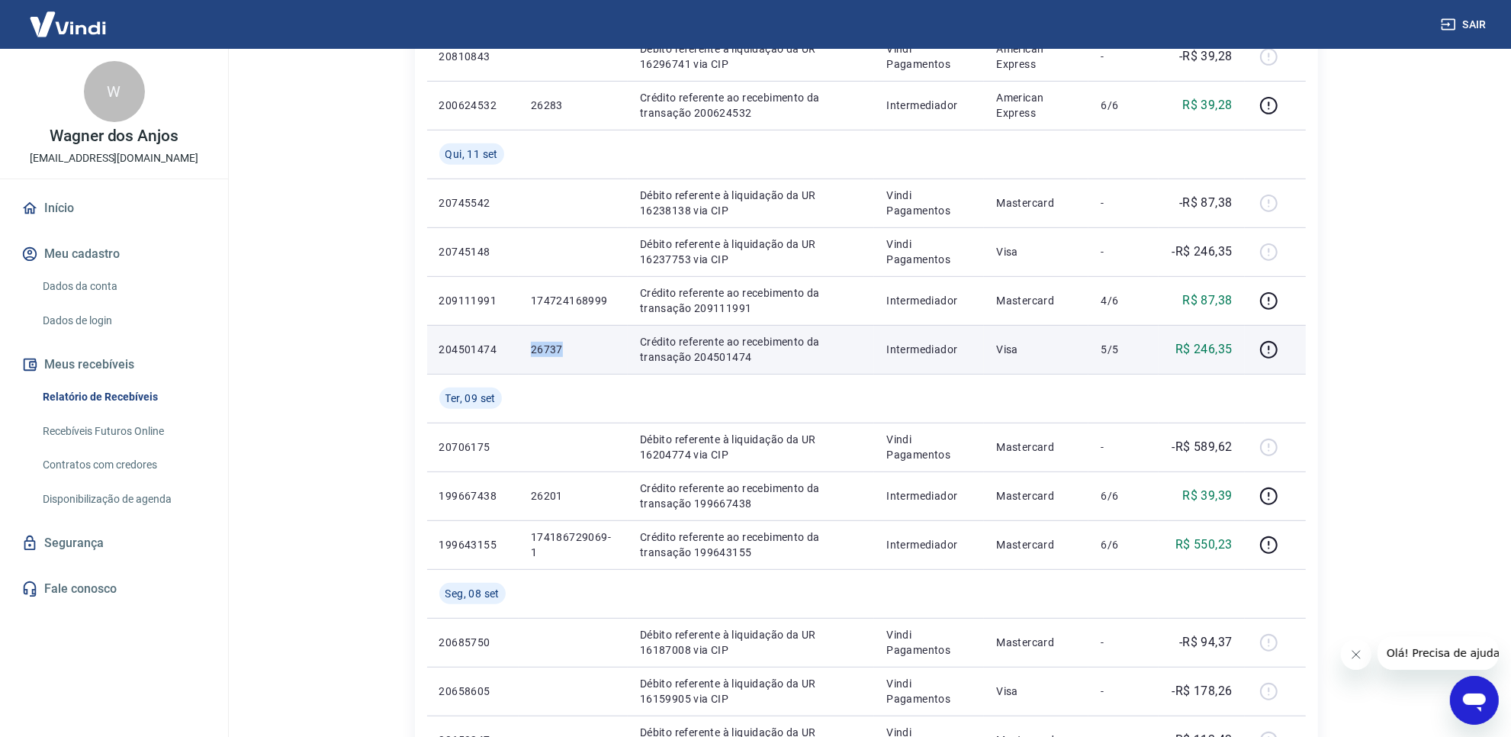
drag, startPoint x: 532, startPoint y: 355, endPoint x: 597, endPoint y: 365, distance: 66.3
click at [599, 361] on td "26737" at bounding box center [573, 349] width 109 height 49
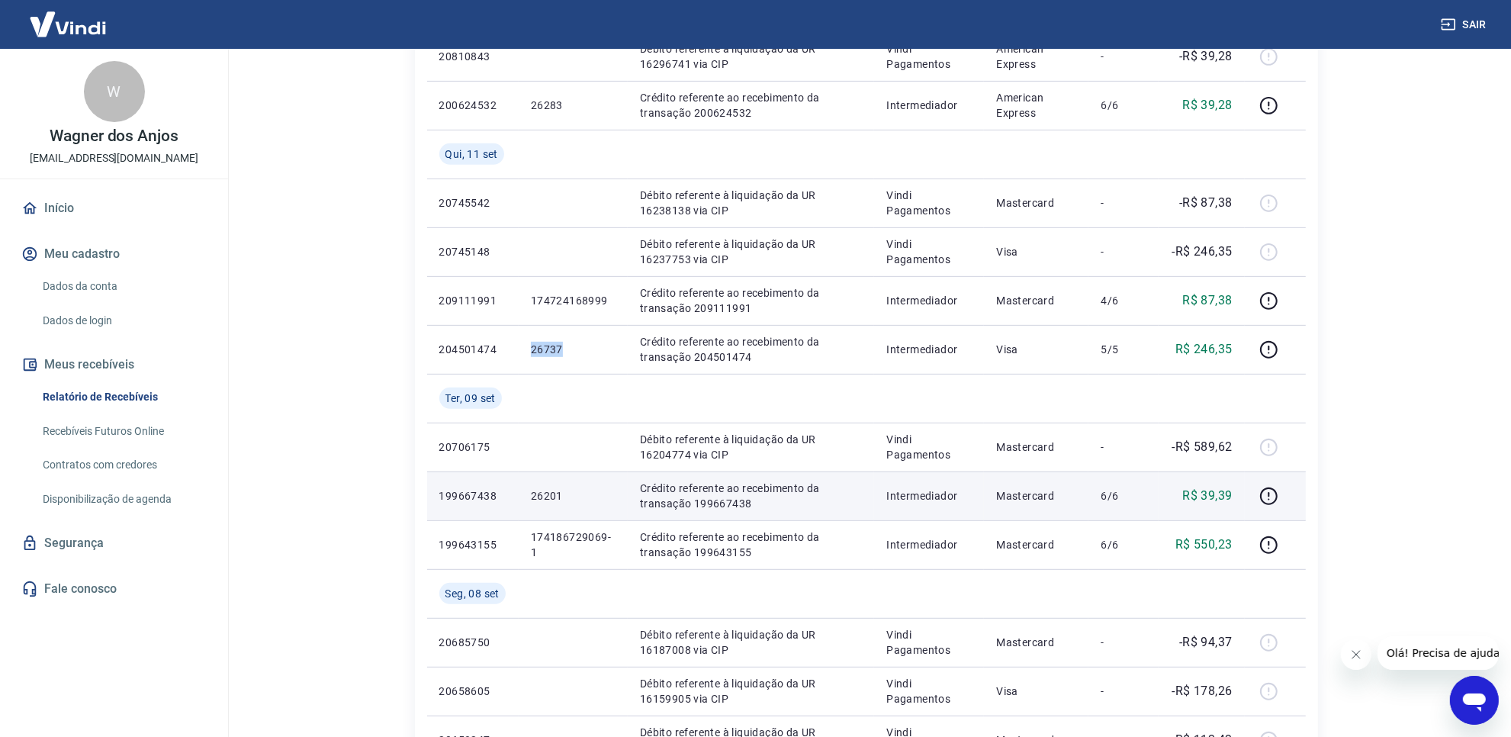
copy p "26737"
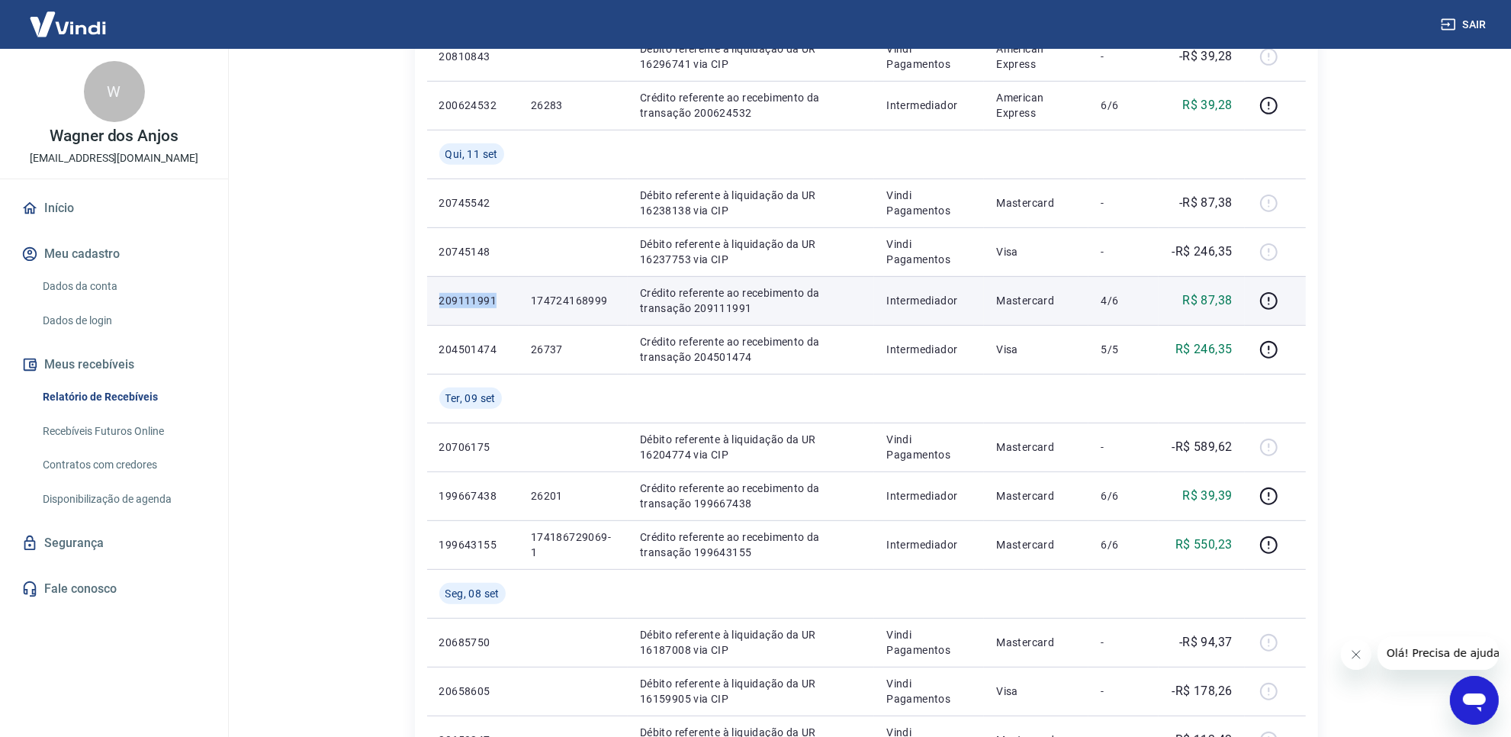
drag, startPoint x: 436, startPoint y: 304, endPoint x: 501, endPoint y: 304, distance: 64.8
click at [501, 304] on td "209111991" at bounding box center [473, 300] width 92 height 49
copy p "209111991"
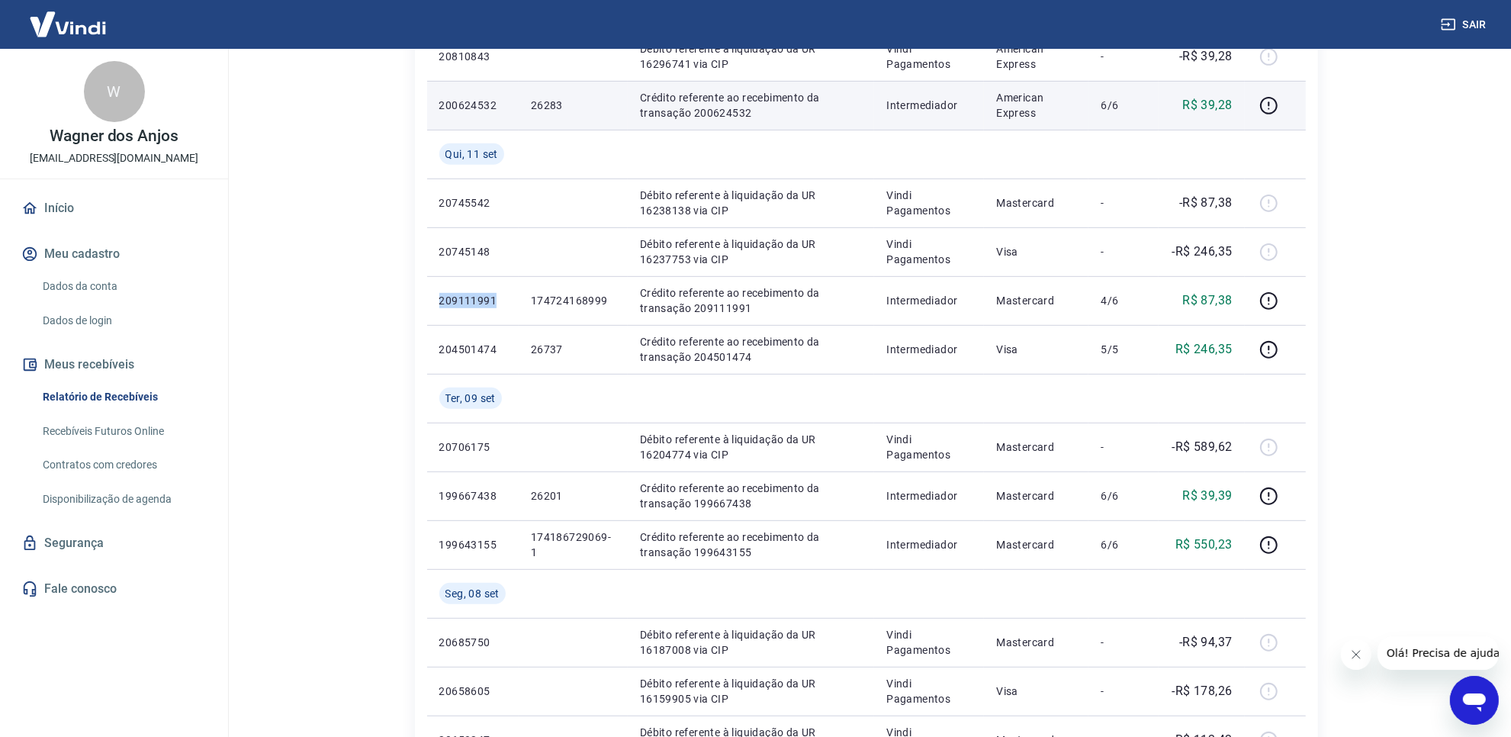
copy p "209111991"
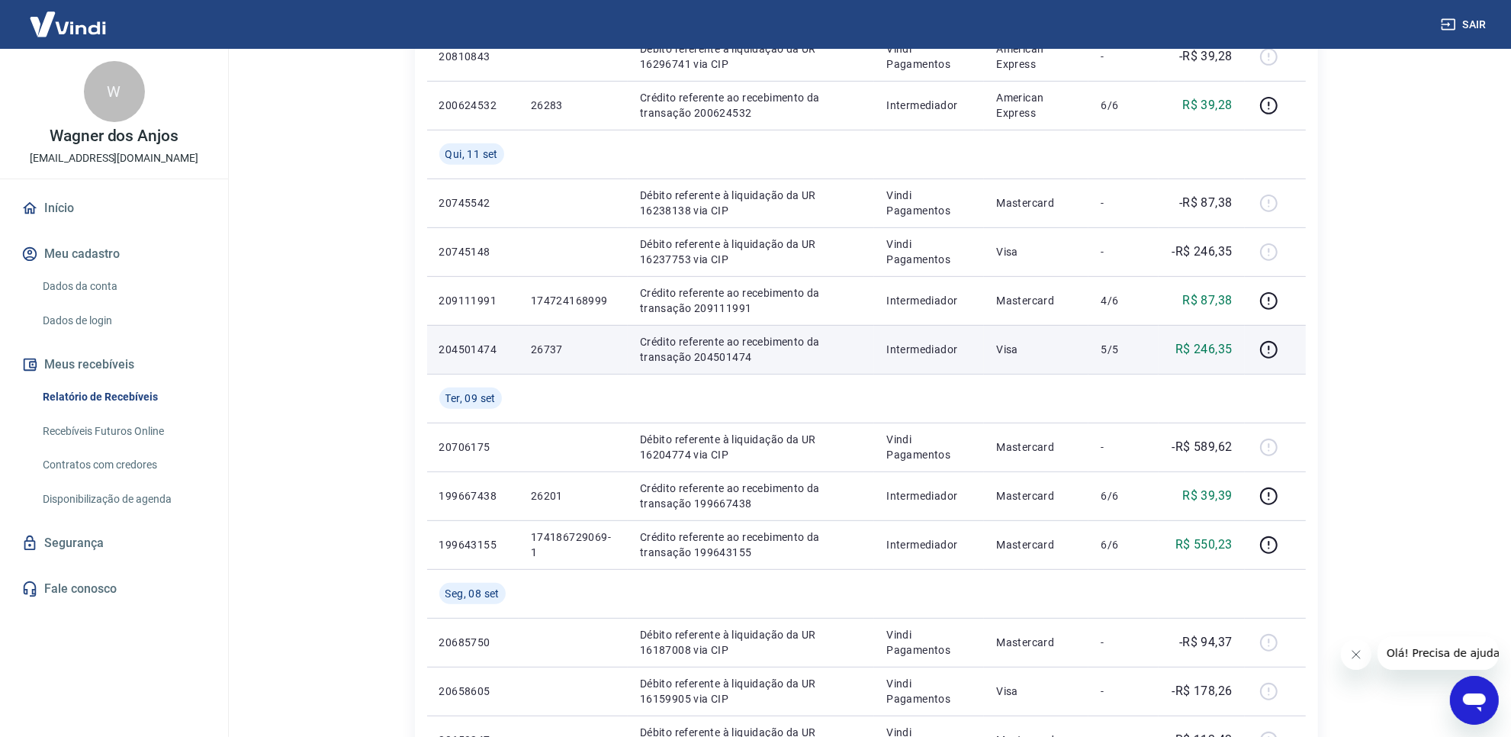
click at [1209, 337] on td "R$ 246,35" at bounding box center [1201, 349] width 86 height 49
drag, startPoint x: 525, startPoint y: 356, endPoint x: 578, endPoint y: 358, distance: 53.4
click at [577, 358] on td "26737" at bounding box center [573, 349] width 109 height 49
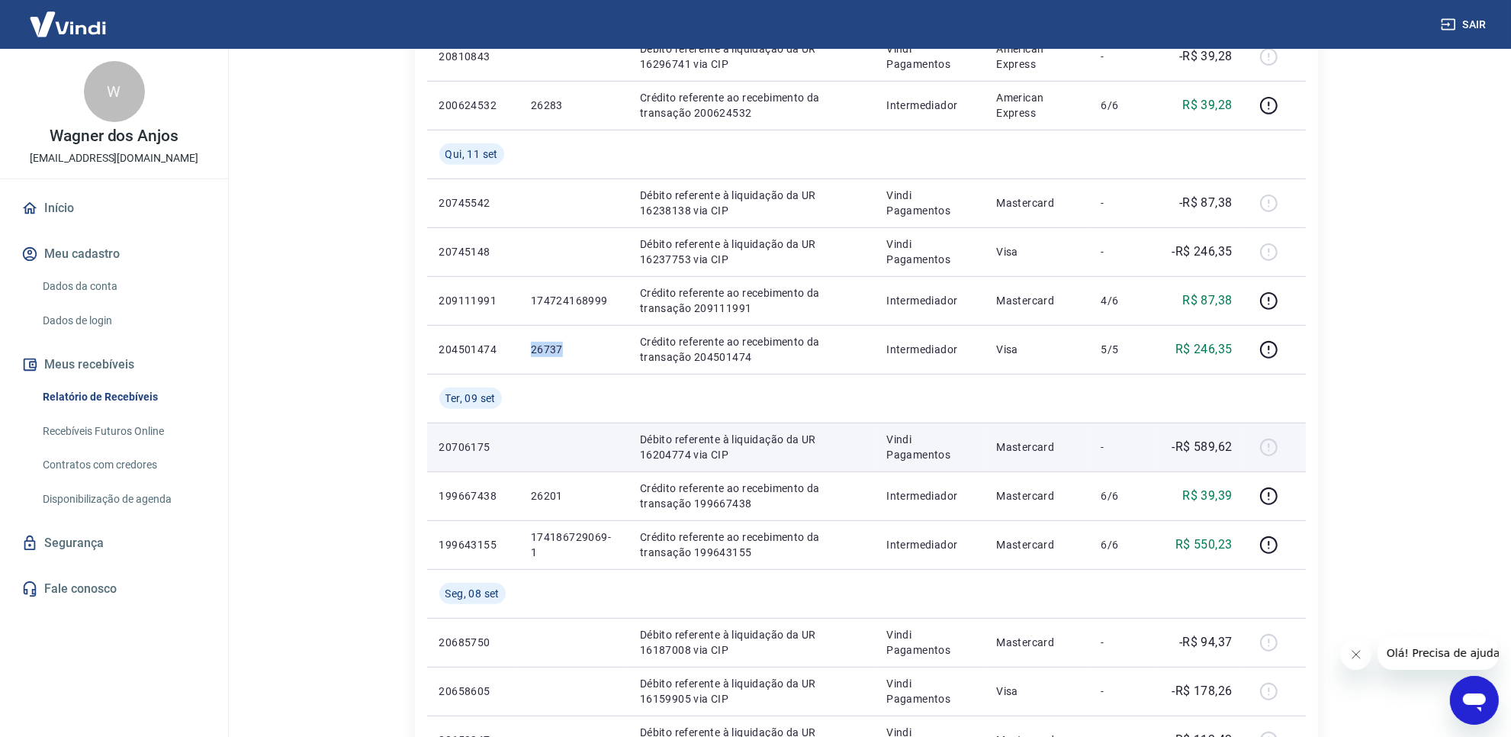
copy p "26737"
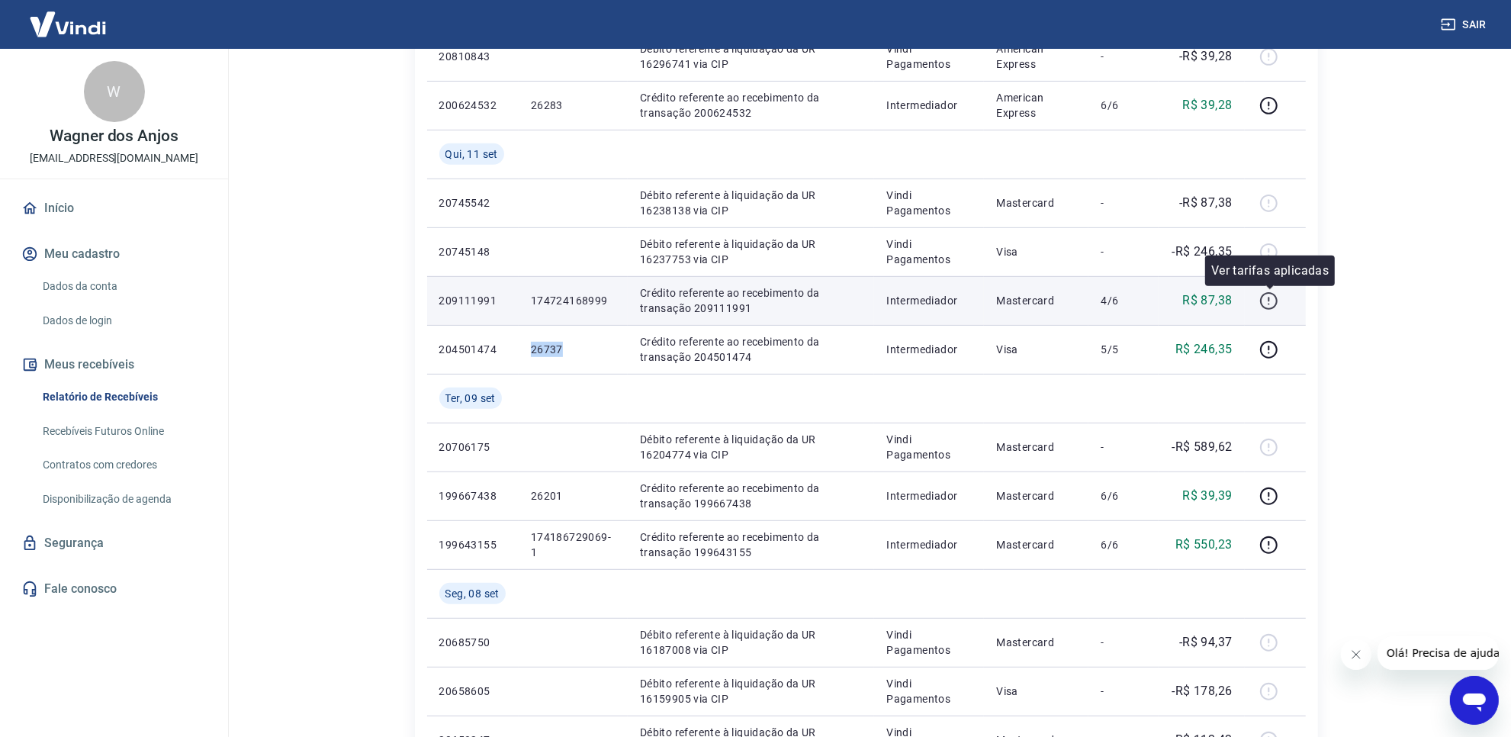
click at [1267, 300] on icon "button" at bounding box center [1268, 300] width 19 height 19
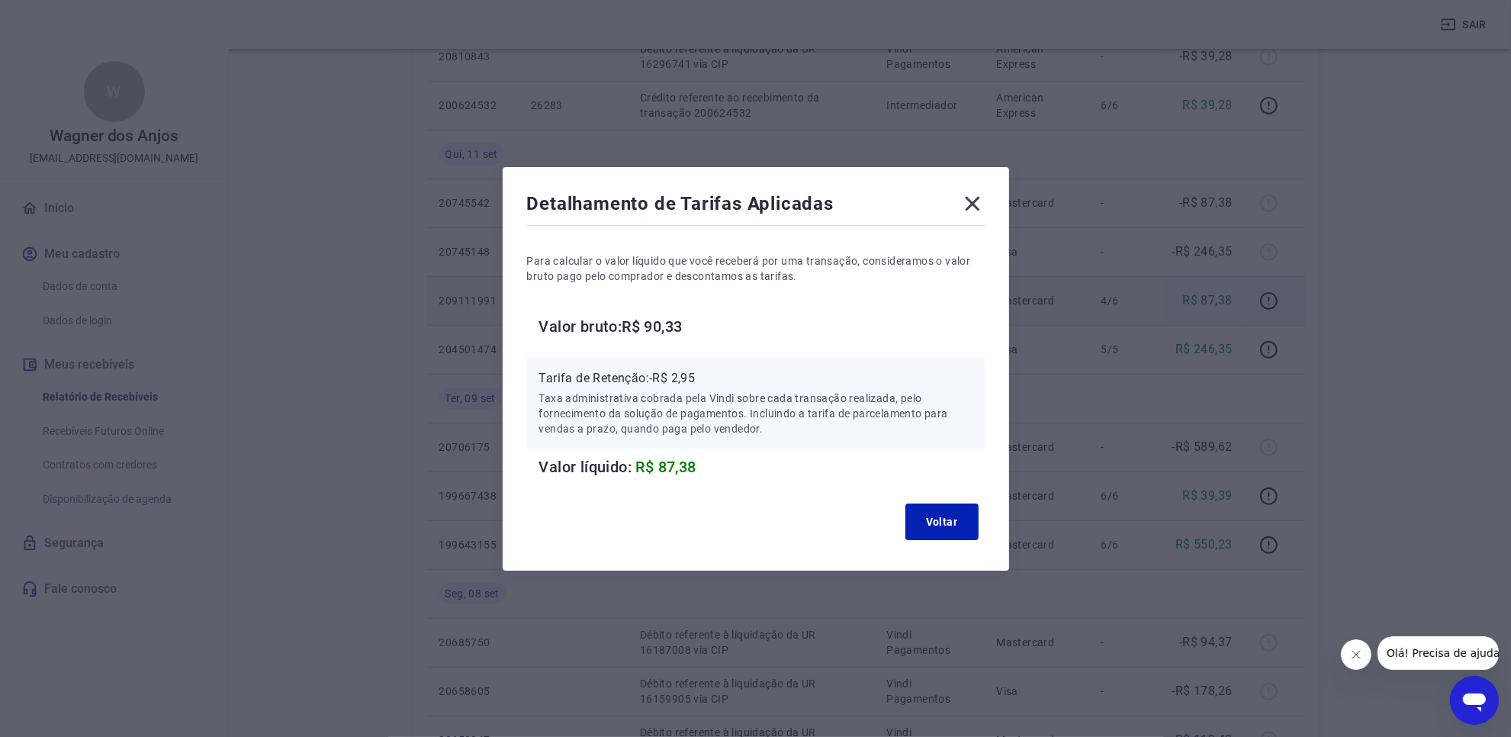
click at [969, 206] on icon at bounding box center [972, 203] width 24 height 24
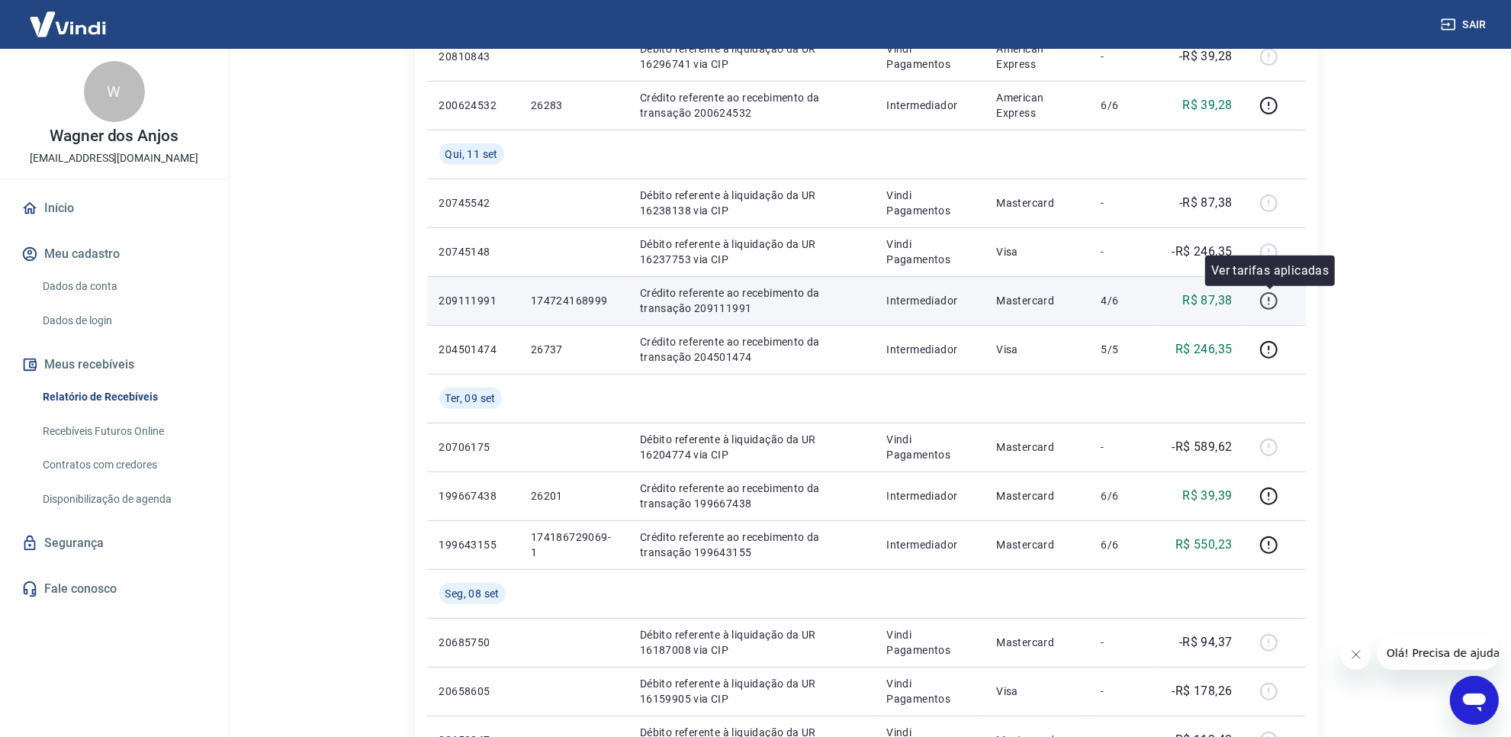
click at [1270, 300] on icon "button" at bounding box center [1269, 299] width 2 height 5
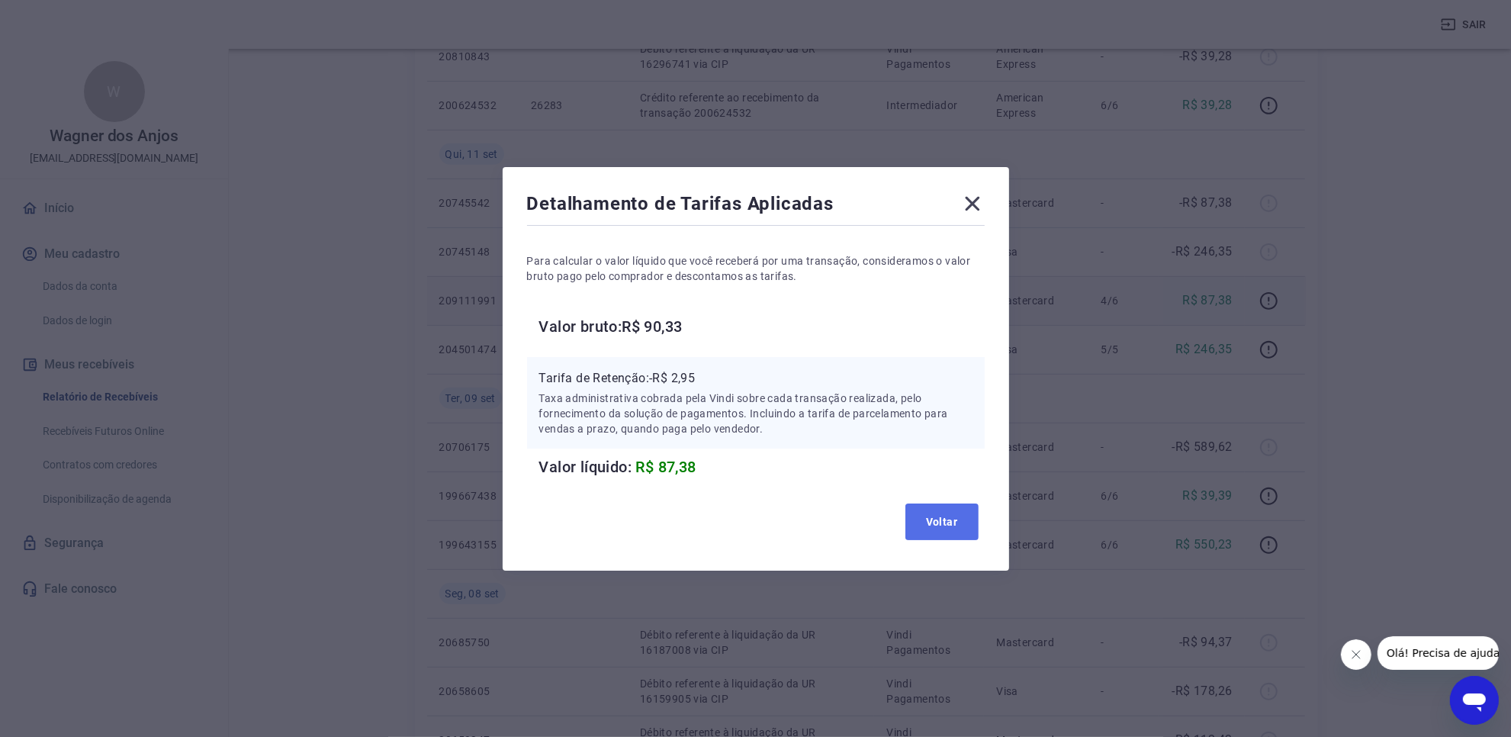
click at [924, 526] on button "Voltar" at bounding box center [941, 521] width 73 height 37
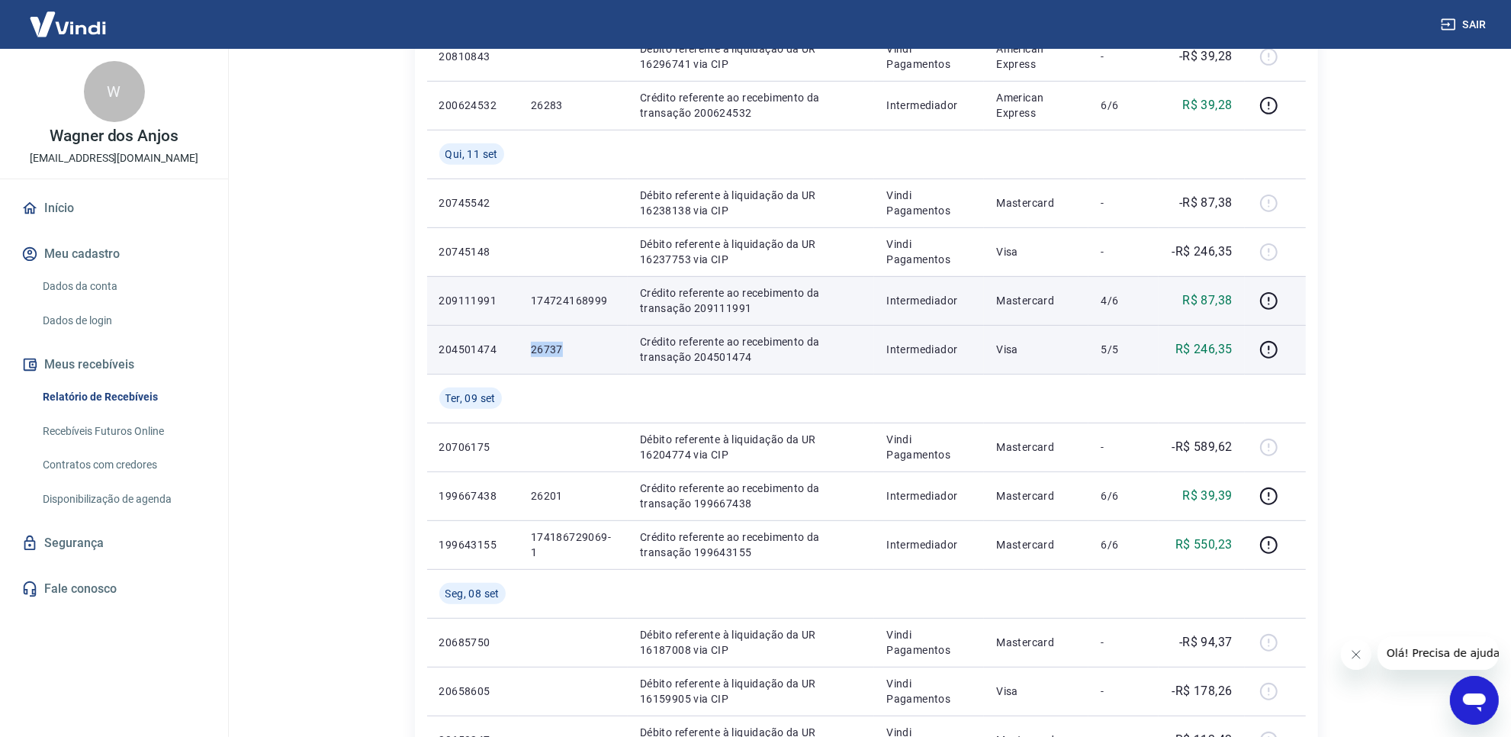
drag, startPoint x: 528, startPoint y: 357, endPoint x: 580, endPoint y: 357, distance: 51.1
click at [580, 357] on td "26737" at bounding box center [573, 349] width 109 height 49
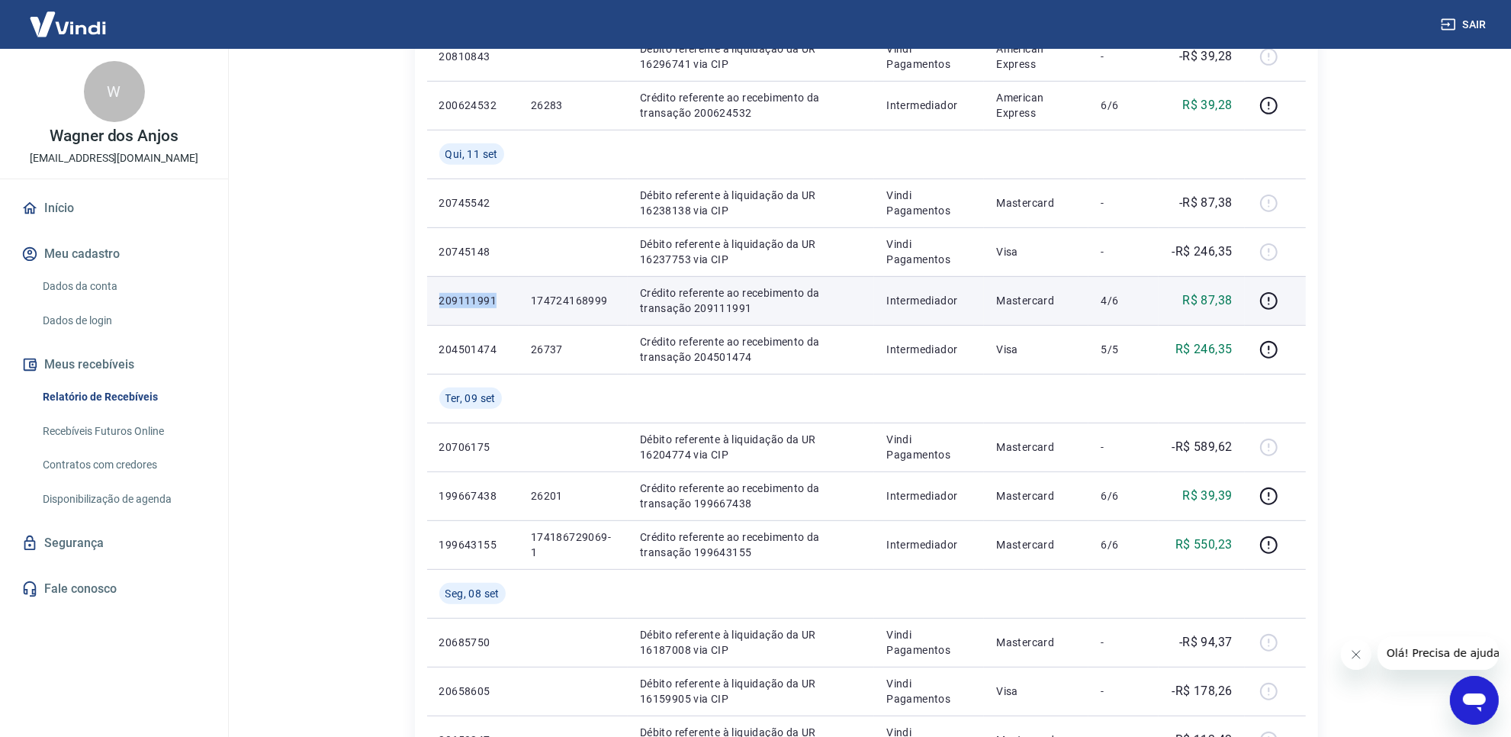
drag, startPoint x: 432, startPoint y: 305, endPoint x: 500, endPoint y: 313, distance: 68.3
click at [500, 313] on td "209111991" at bounding box center [473, 300] width 92 height 49
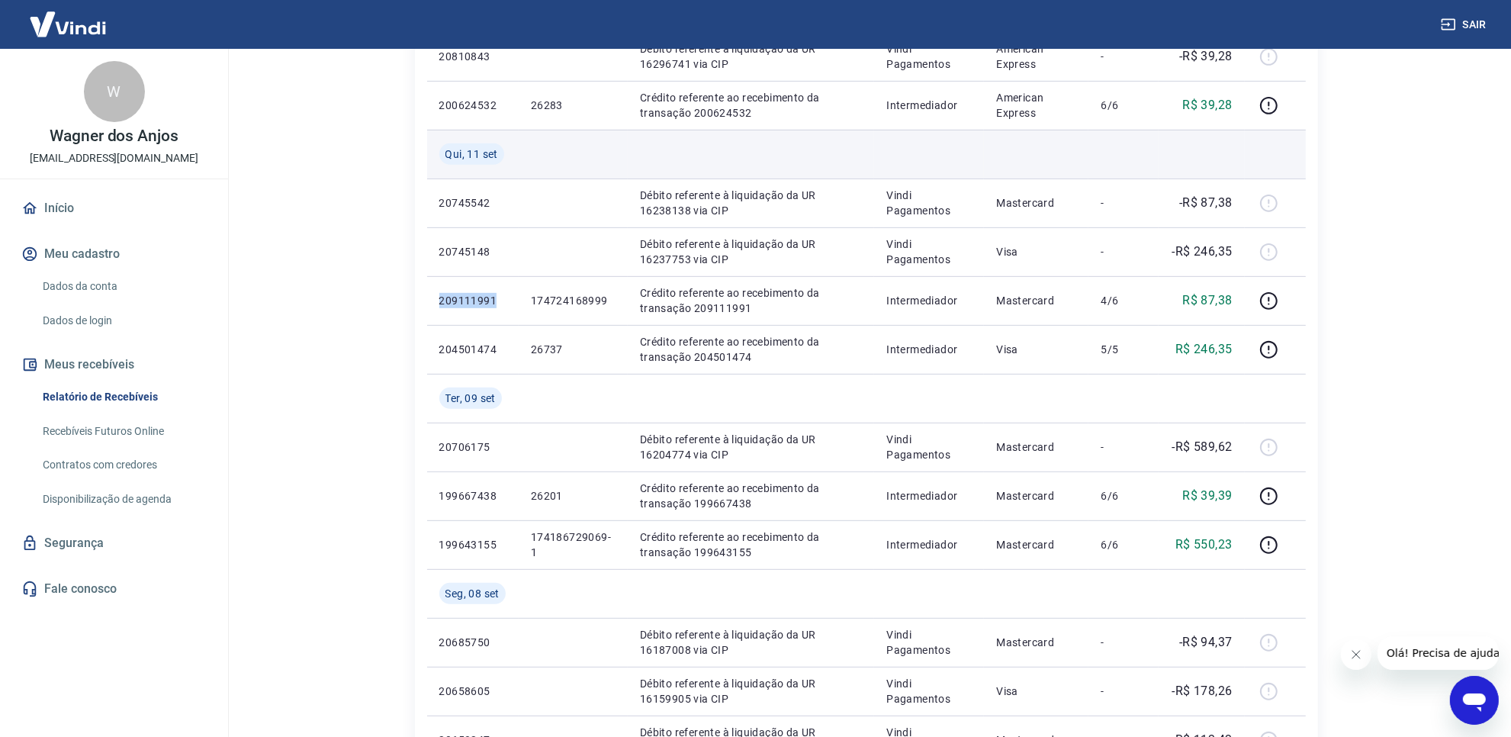
copy p "209111991"
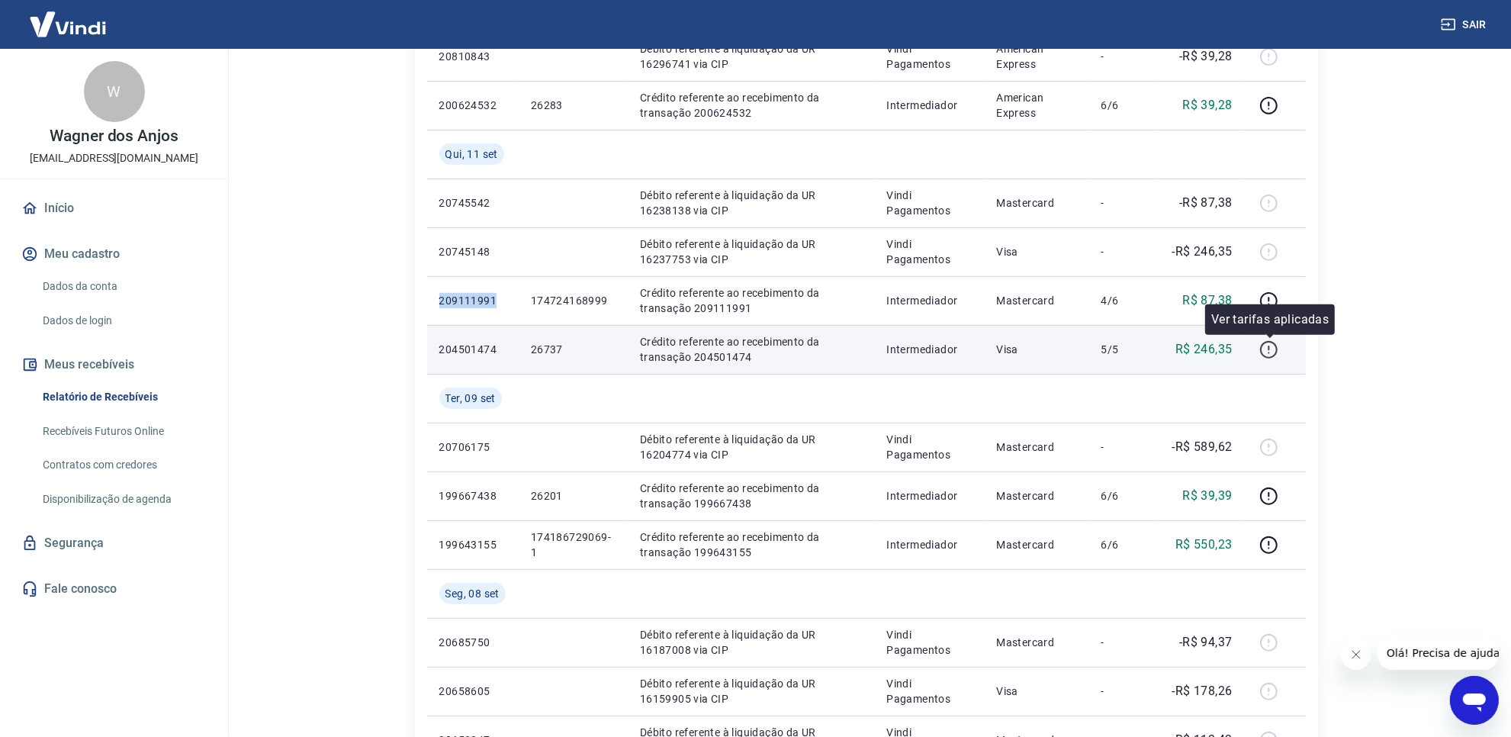
click at [1267, 342] on icon "button" at bounding box center [1269, 350] width 18 height 18
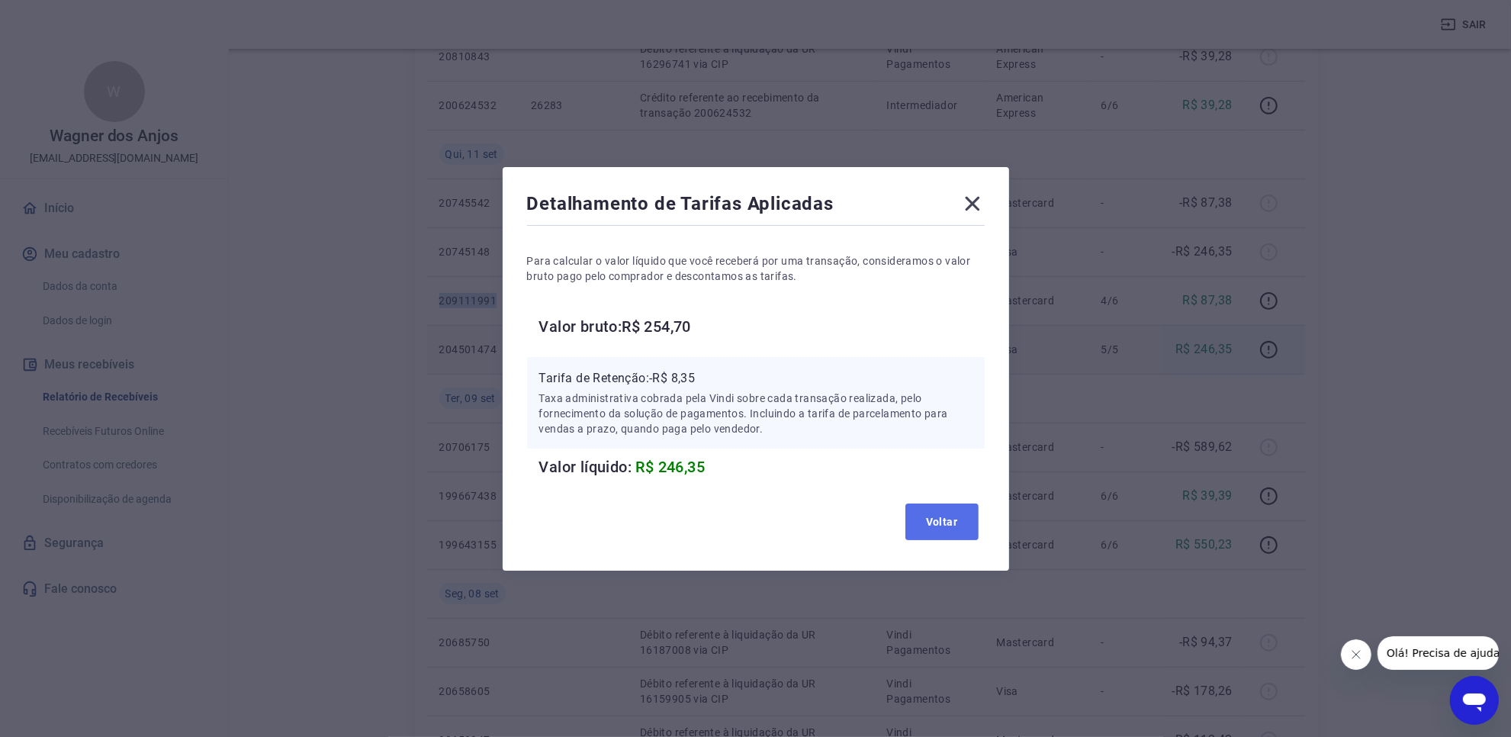
click at [973, 515] on button "Voltar" at bounding box center [941, 521] width 73 height 37
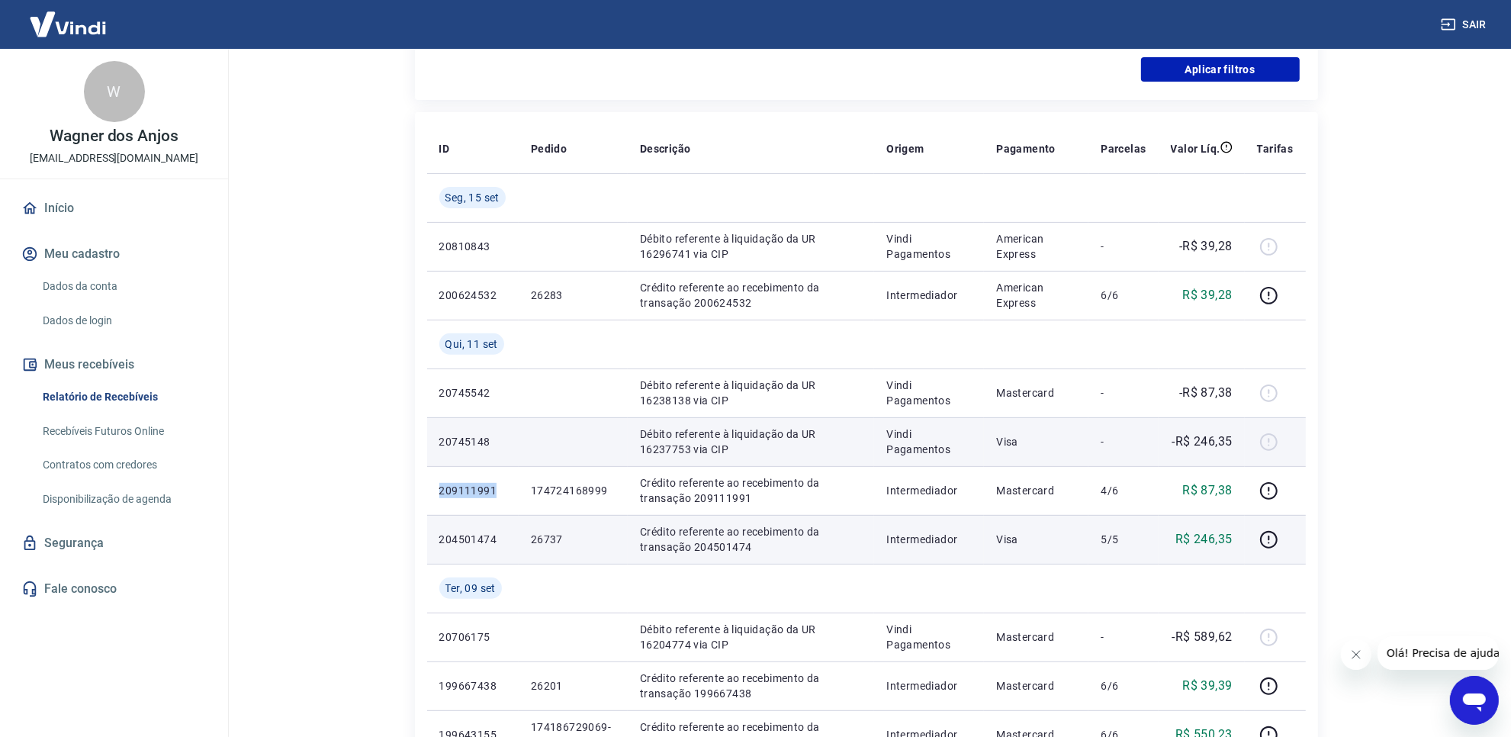
scroll to position [477, 0]
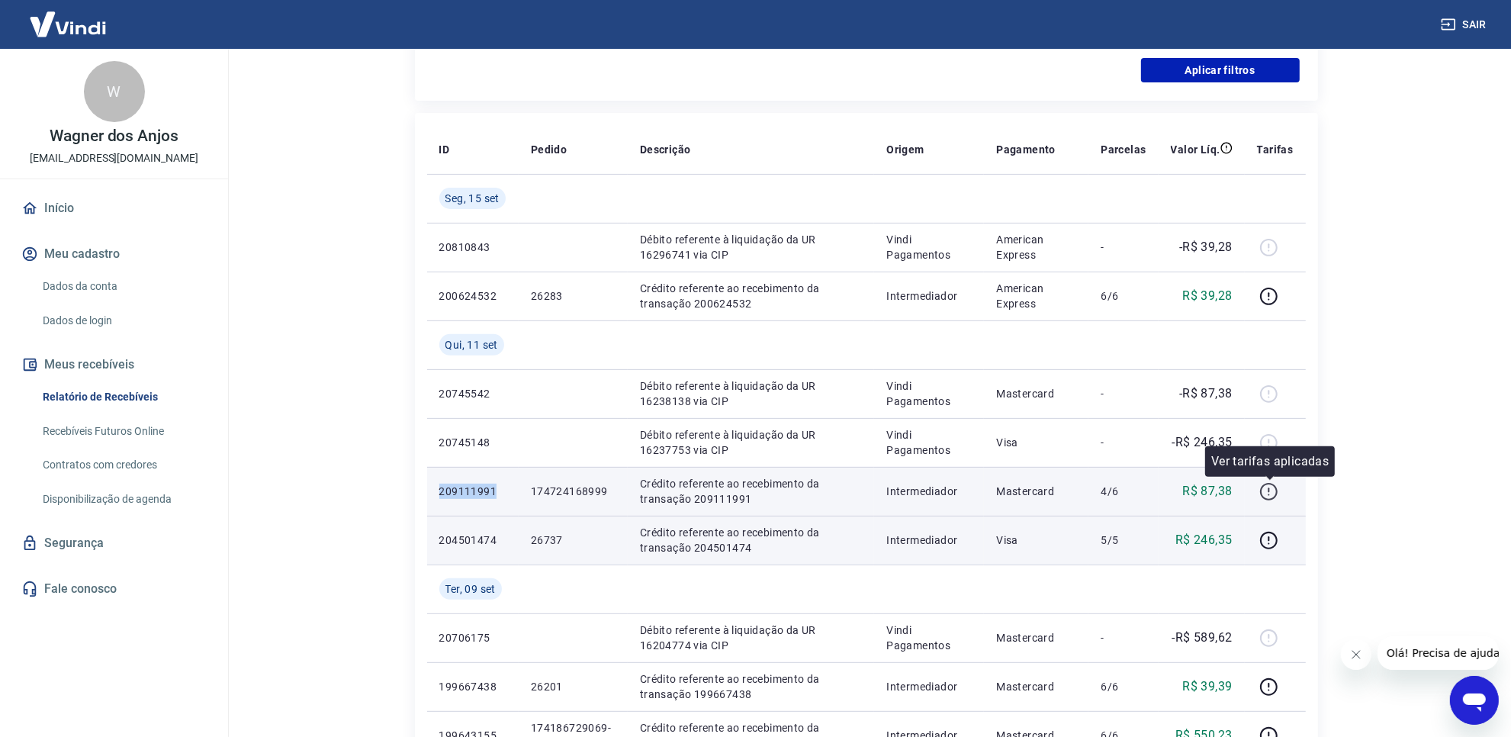
click at [1266, 490] on icon "button" at bounding box center [1268, 491] width 19 height 19
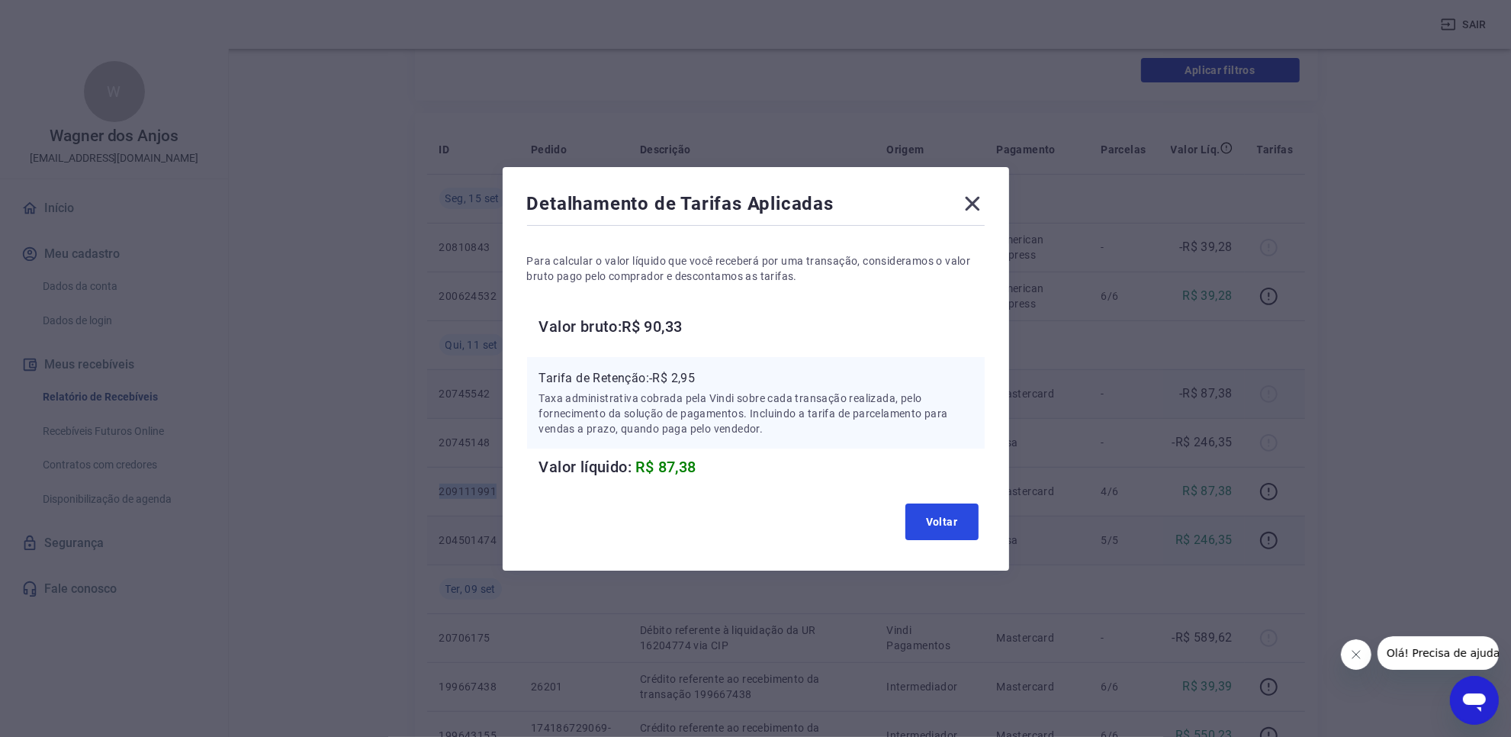
drag, startPoint x: 975, startPoint y: 512, endPoint x: 889, endPoint y: 376, distance: 161.0
click at [974, 516] on button "Voltar" at bounding box center [941, 521] width 73 height 37
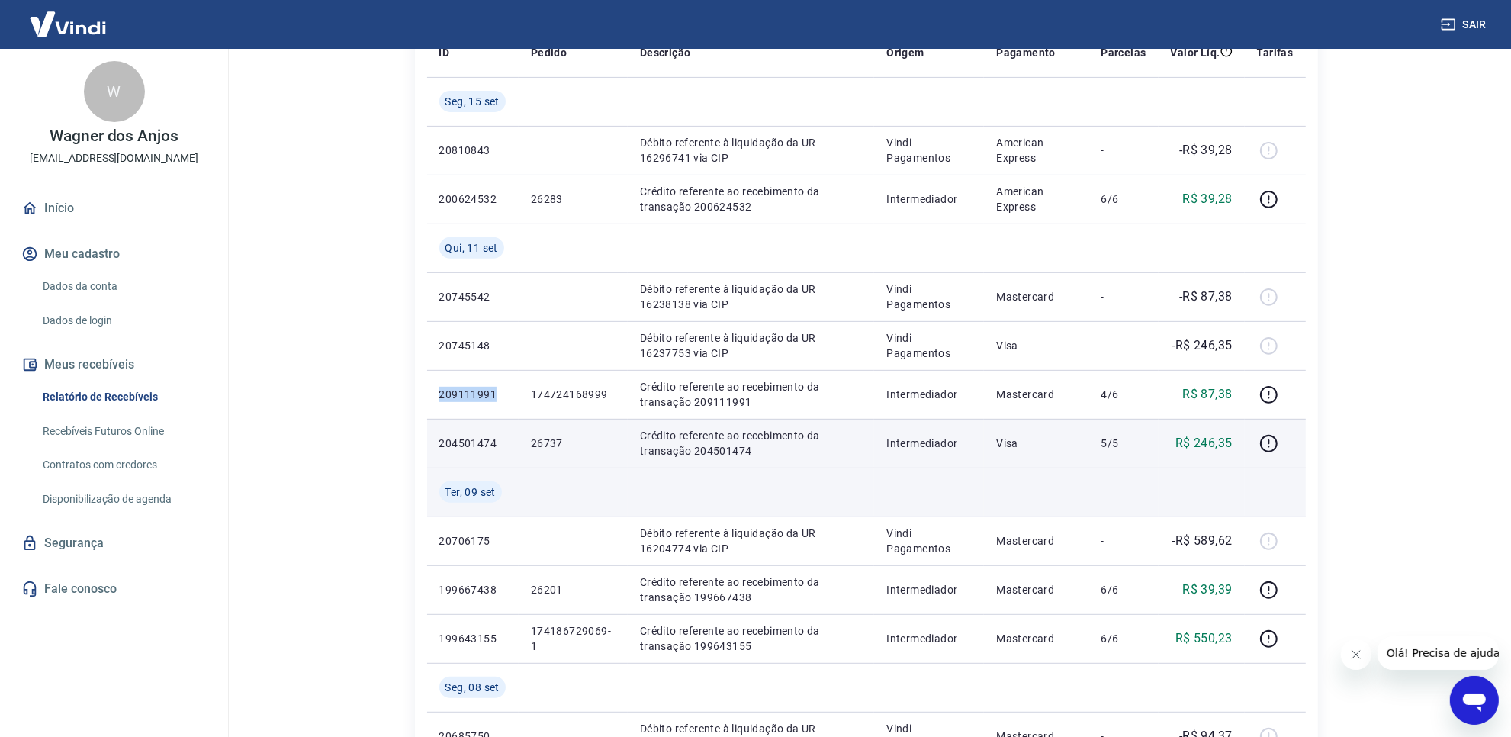
scroll to position [667, 0]
